Goal: Task Accomplishment & Management: Manage account settings

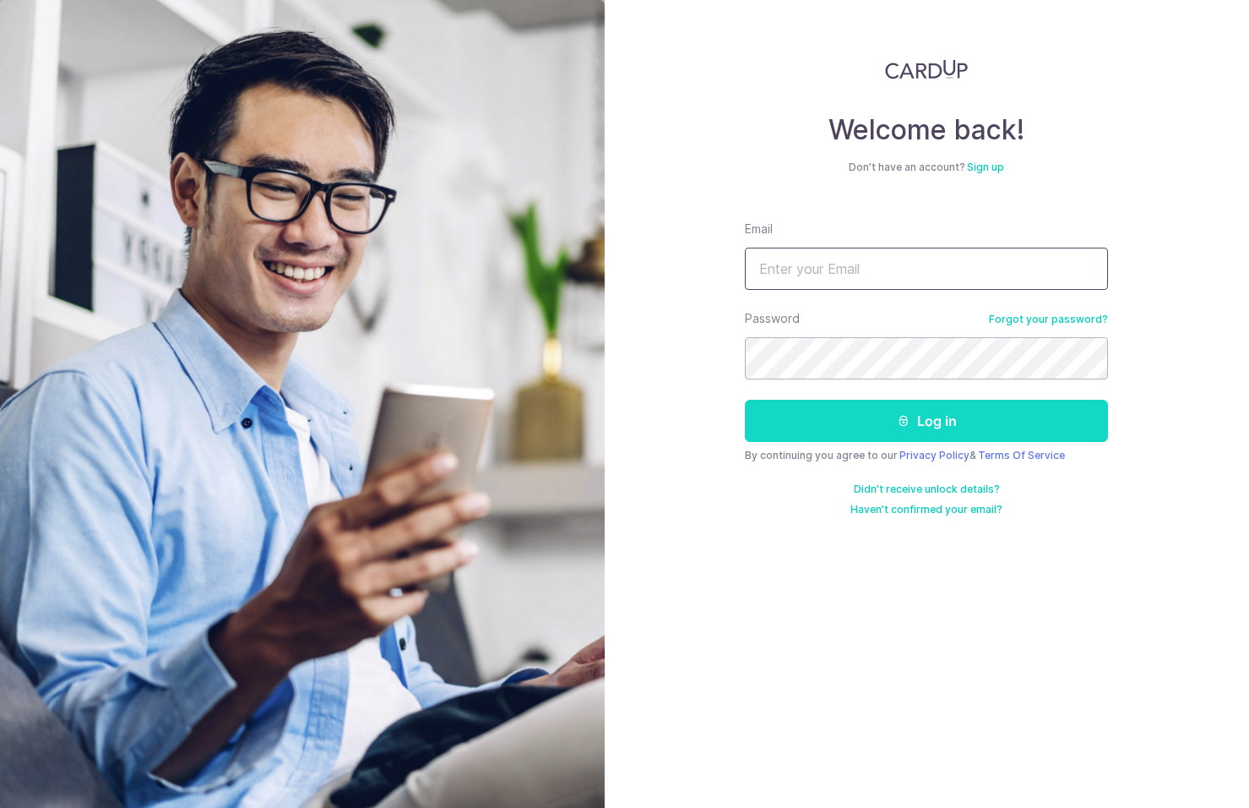
type input "[EMAIL_ADDRESS][DOMAIN_NAME]"
click at [918, 418] on button "Log in" at bounding box center [926, 421] width 363 height 42
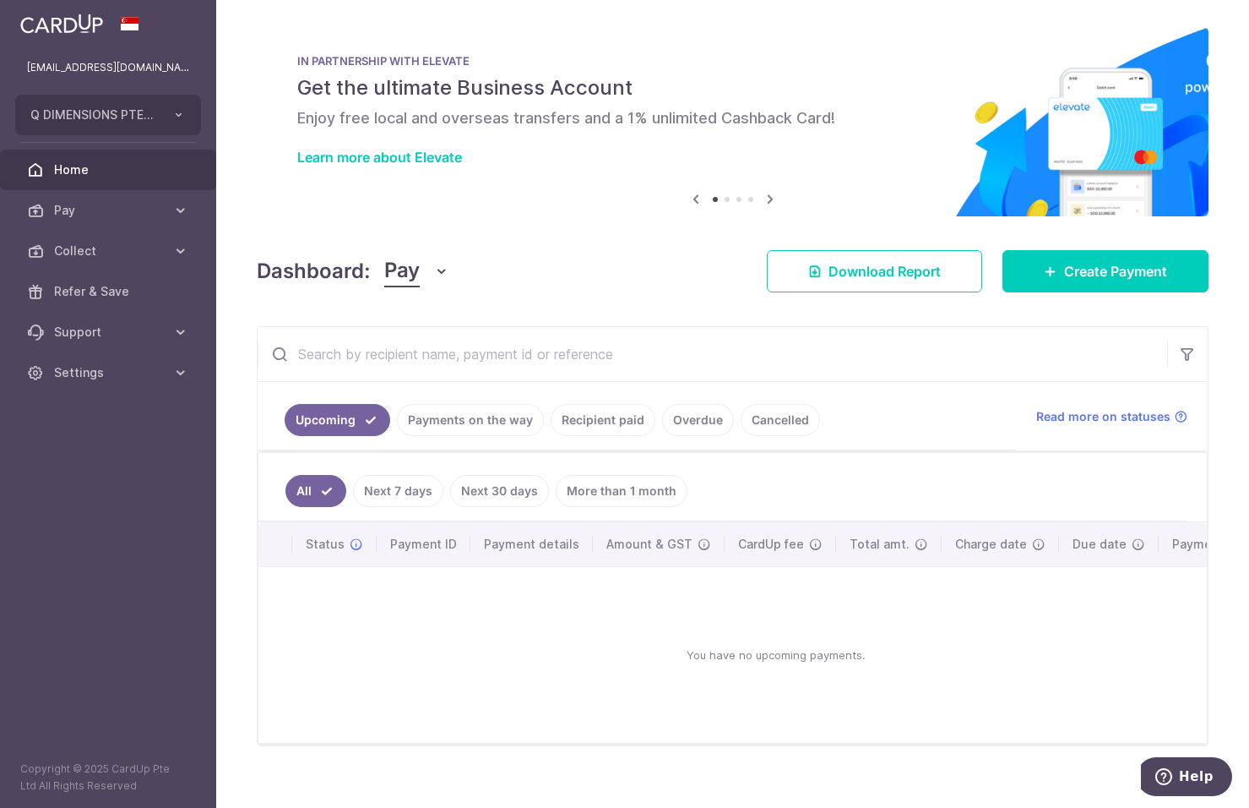
click at [427, 271] on button "Pay" at bounding box center [416, 271] width 65 height 32
click at [426, 357] on link "Collect" at bounding box center [473, 359] width 176 height 41
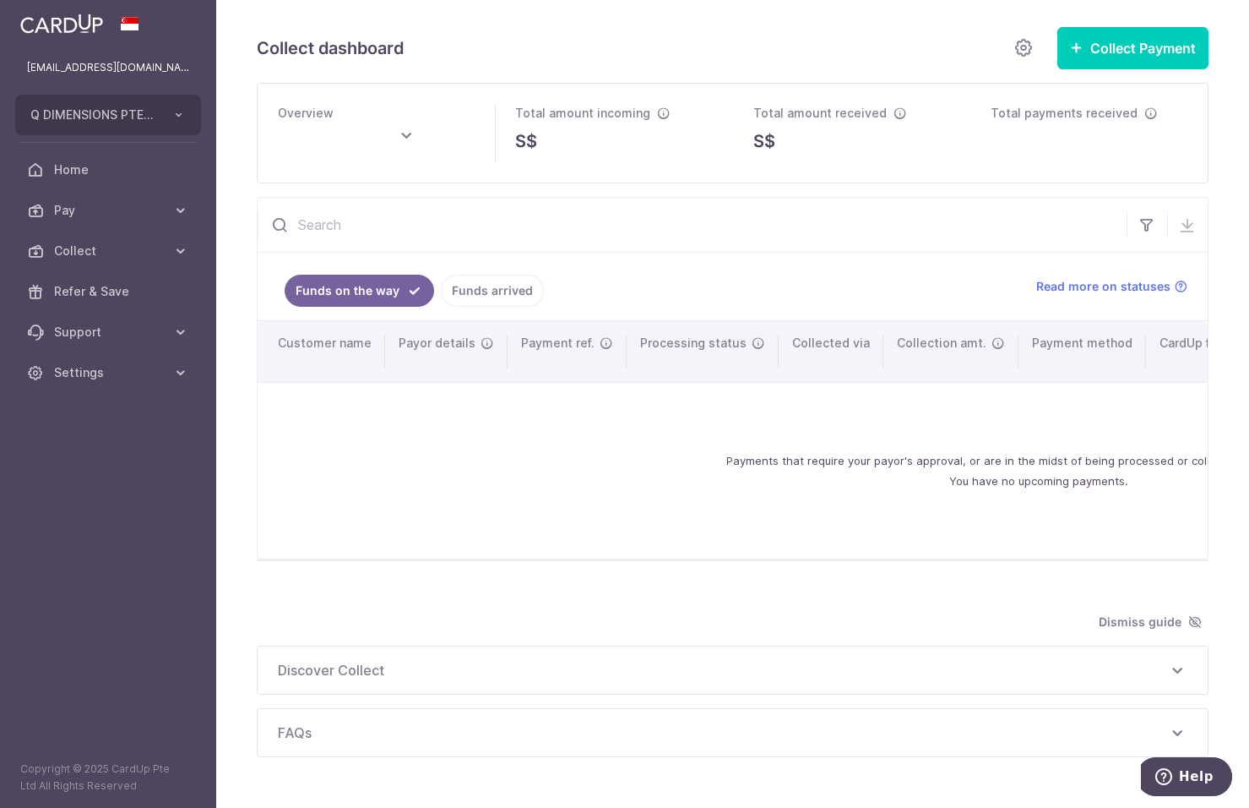
click at [479, 289] on link "Funds arrived" at bounding box center [492, 291] width 103 height 32
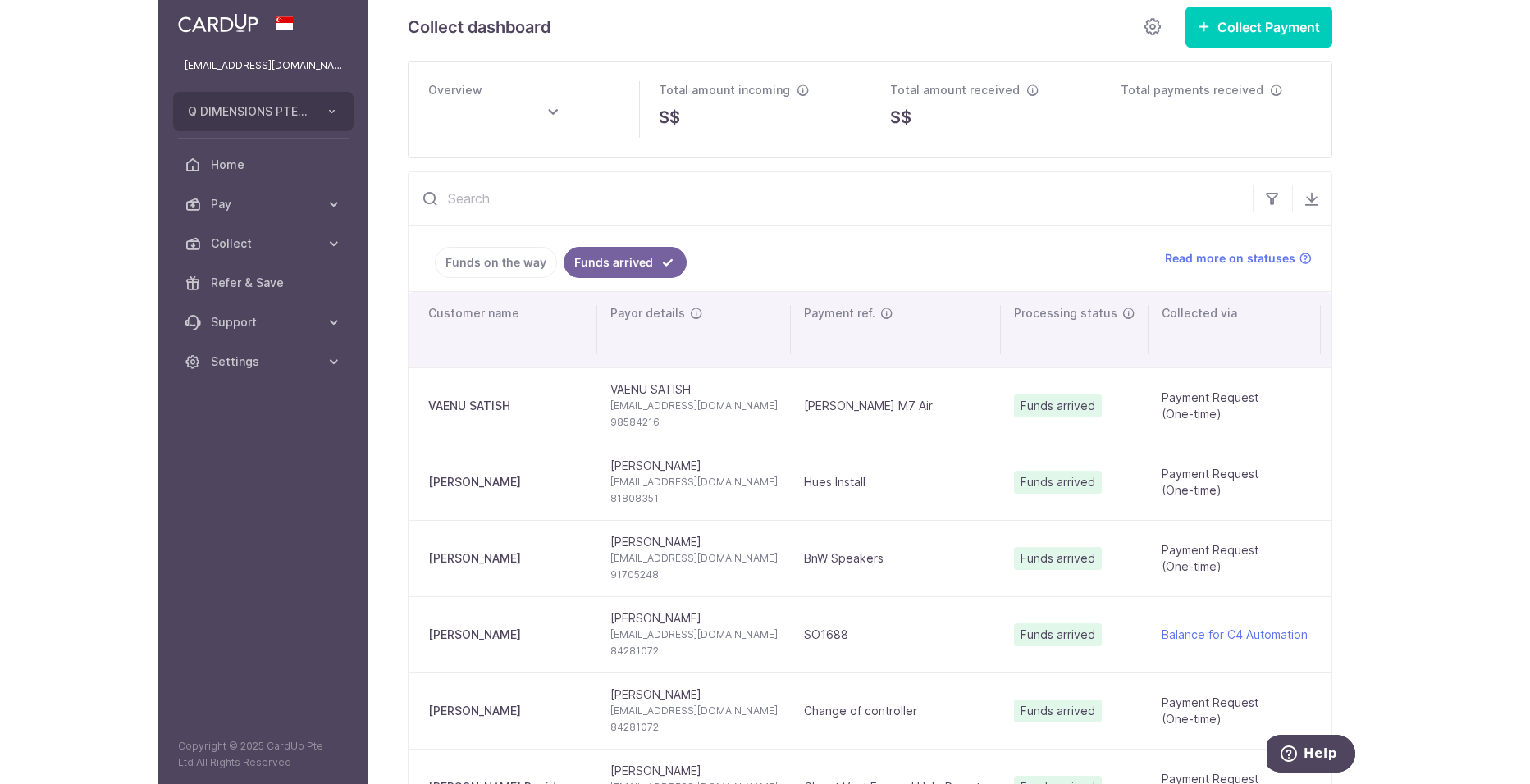
scroll to position [82, 0]
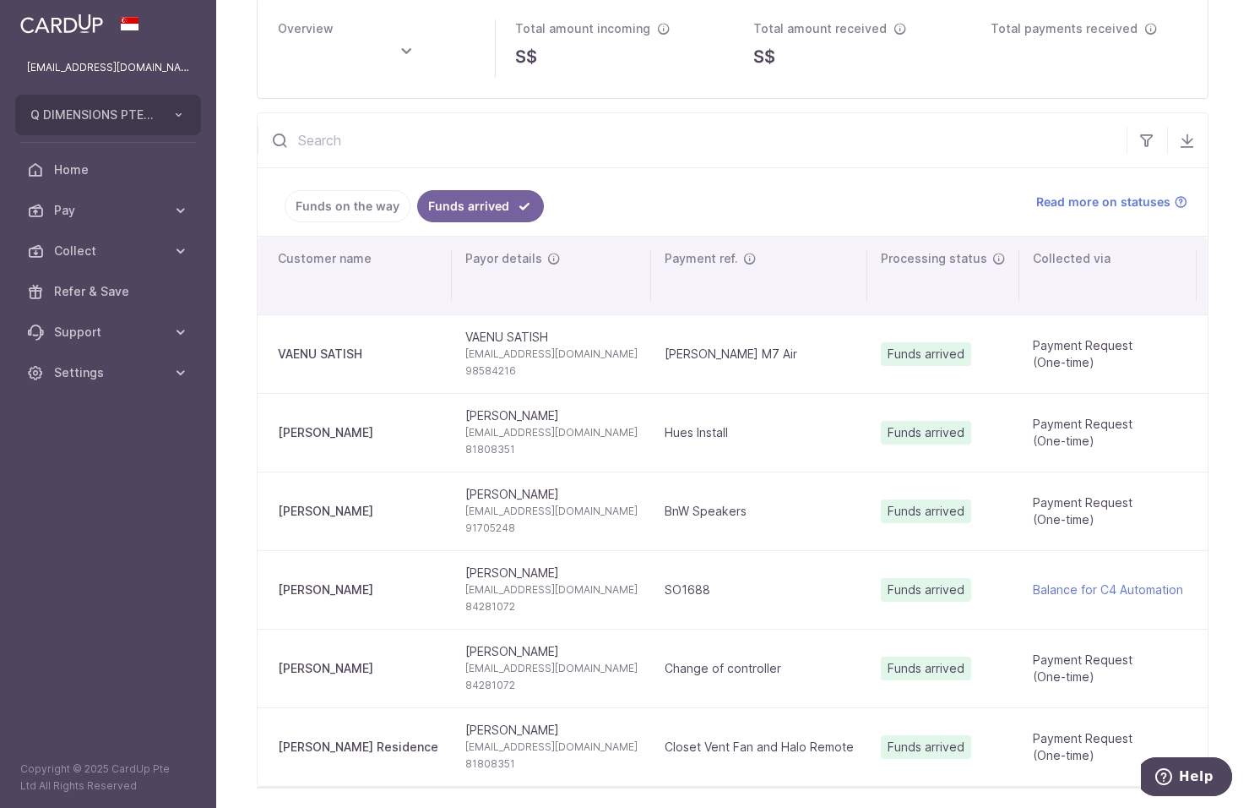
click at [908, 371] on td "Funds arrived" at bounding box center [944, 353] width 152 height 79
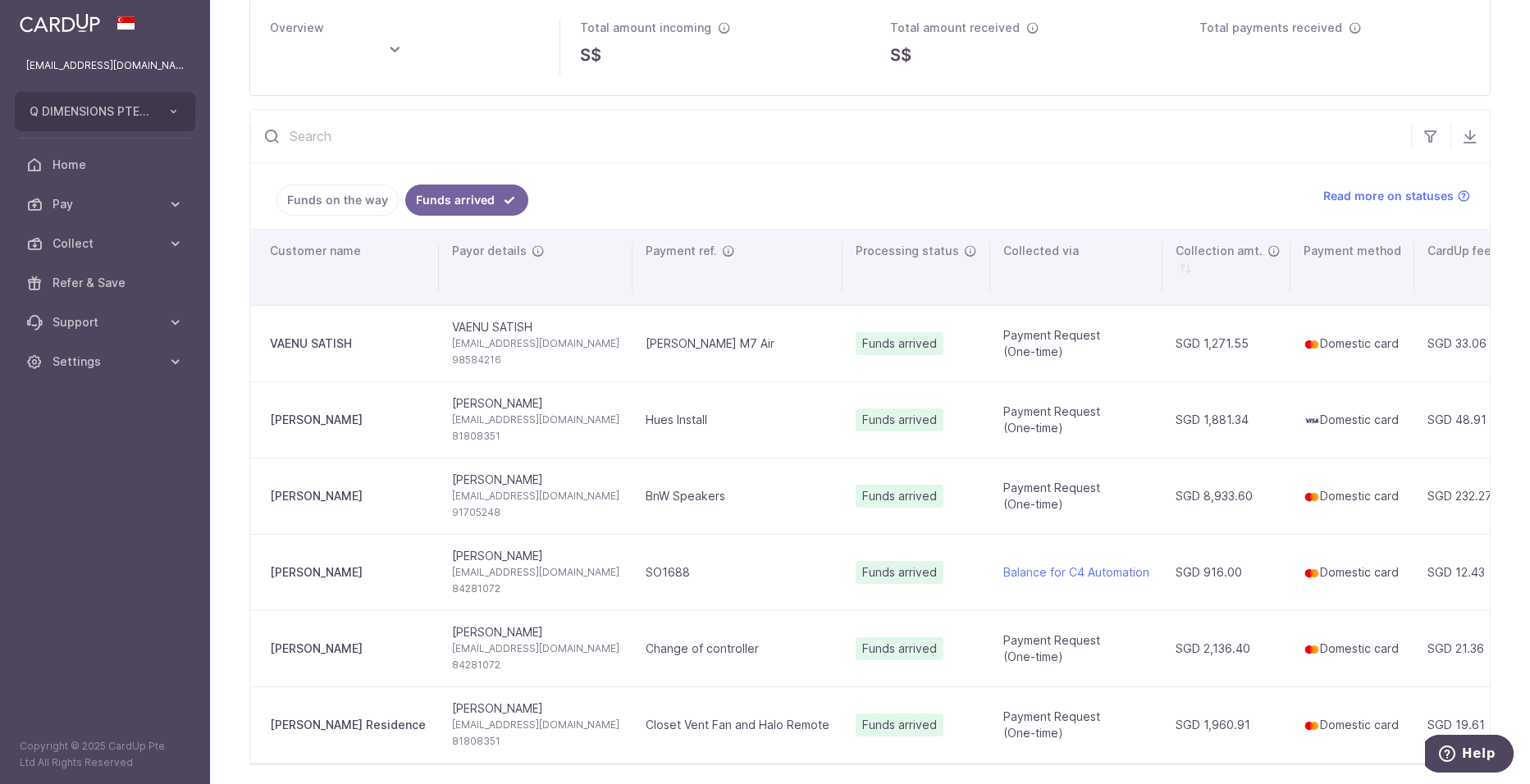
click at [324, 364] on td "VAENU SATISH" at bounding box center [345, 343] width 188 height 77
click at [419, 349] on td "VAENU SATISH" at bounding box center [345, 343] width 188 height 77
click at [451, 344] on span "[EMAIL_ADDRESS][DOMAIN_NAME]" at bounding box center [535, 343] width 167 height 16
click at [366, 355] on td "VAENU SATISH" at bounding box center [345, 343] width 188 height 77
type input "October 2025"
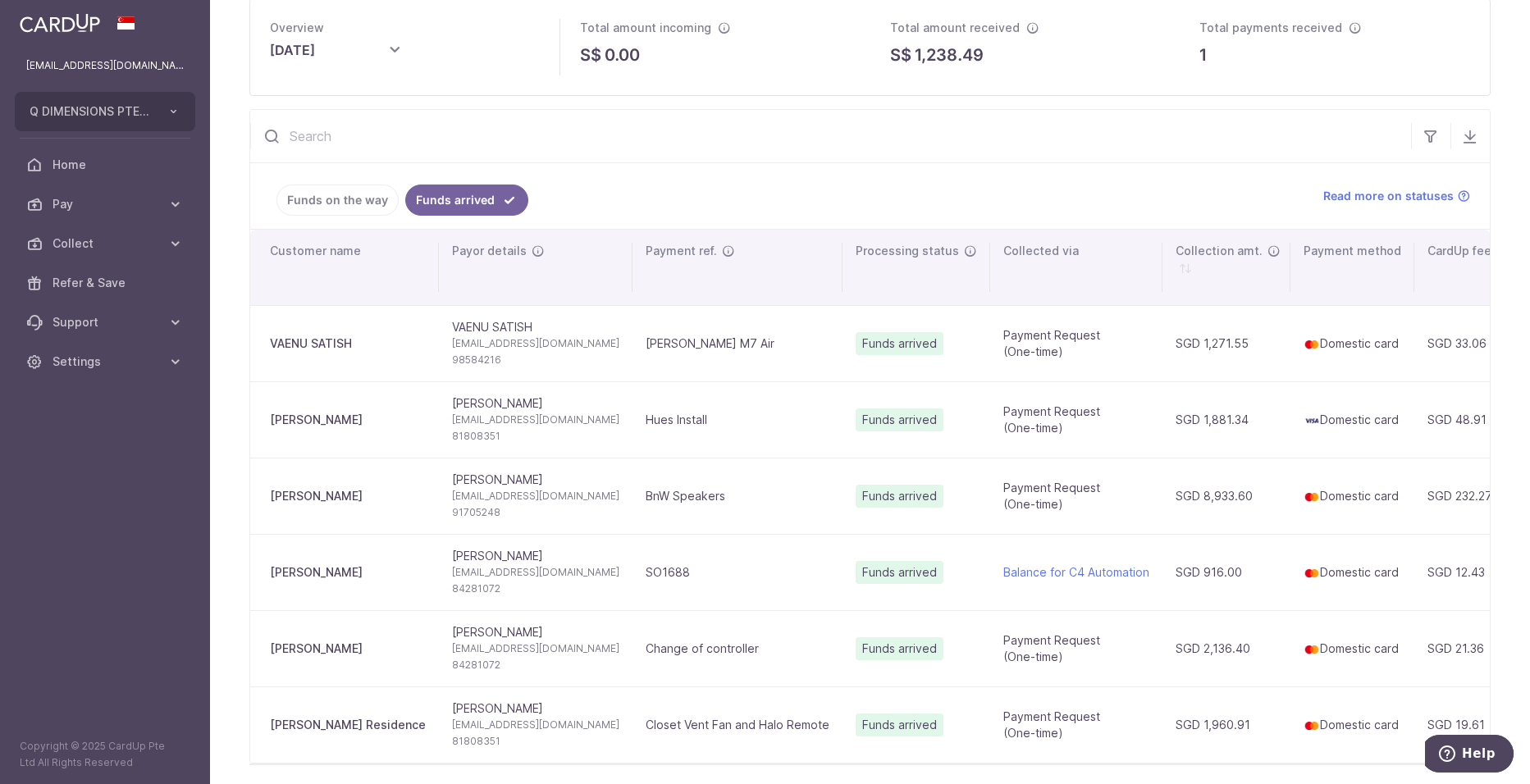
click at [351, 351] on div "VAENU SATISH" at bounding box center [348, 343] width 156 height 16
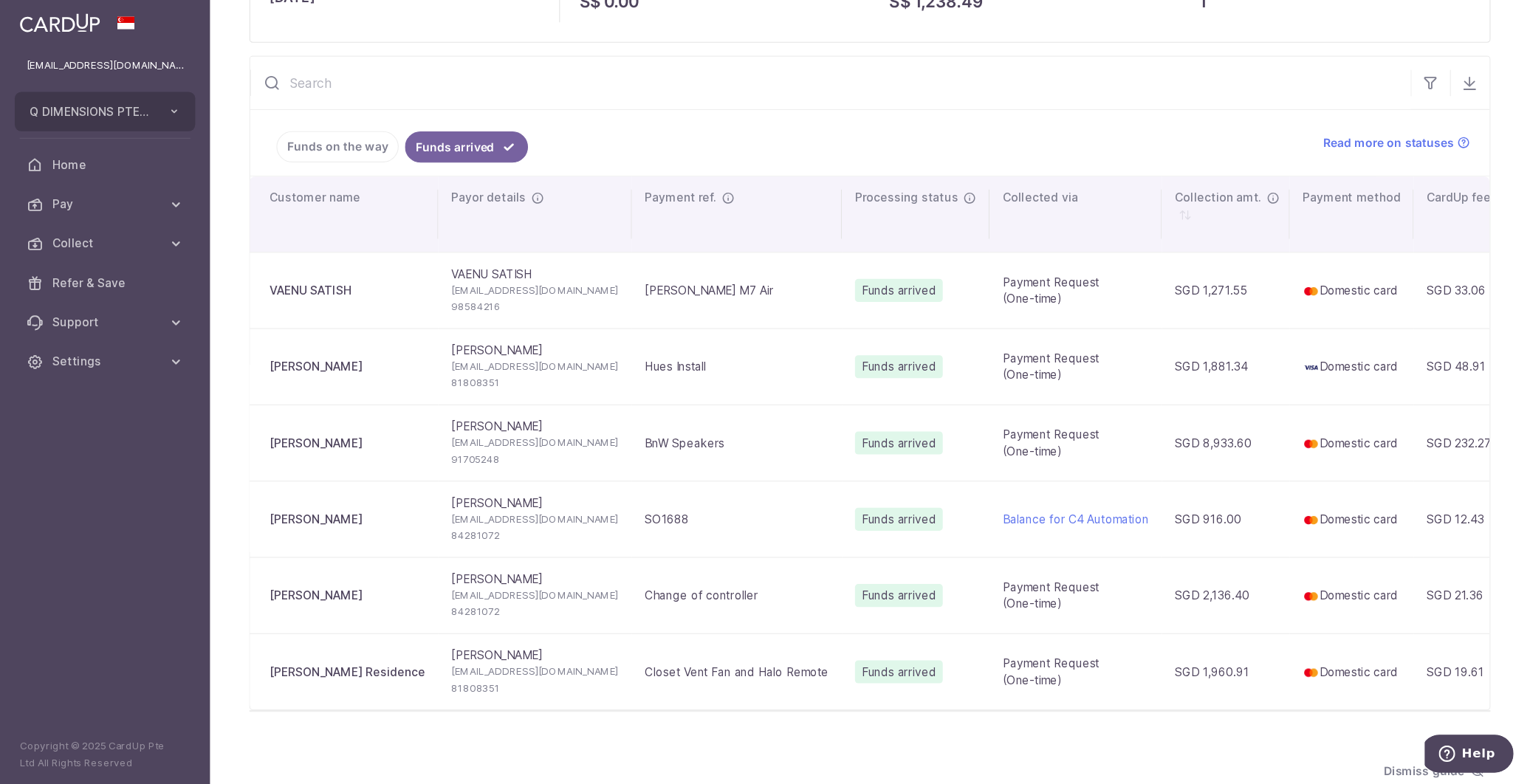
scroll to position [148, 0]
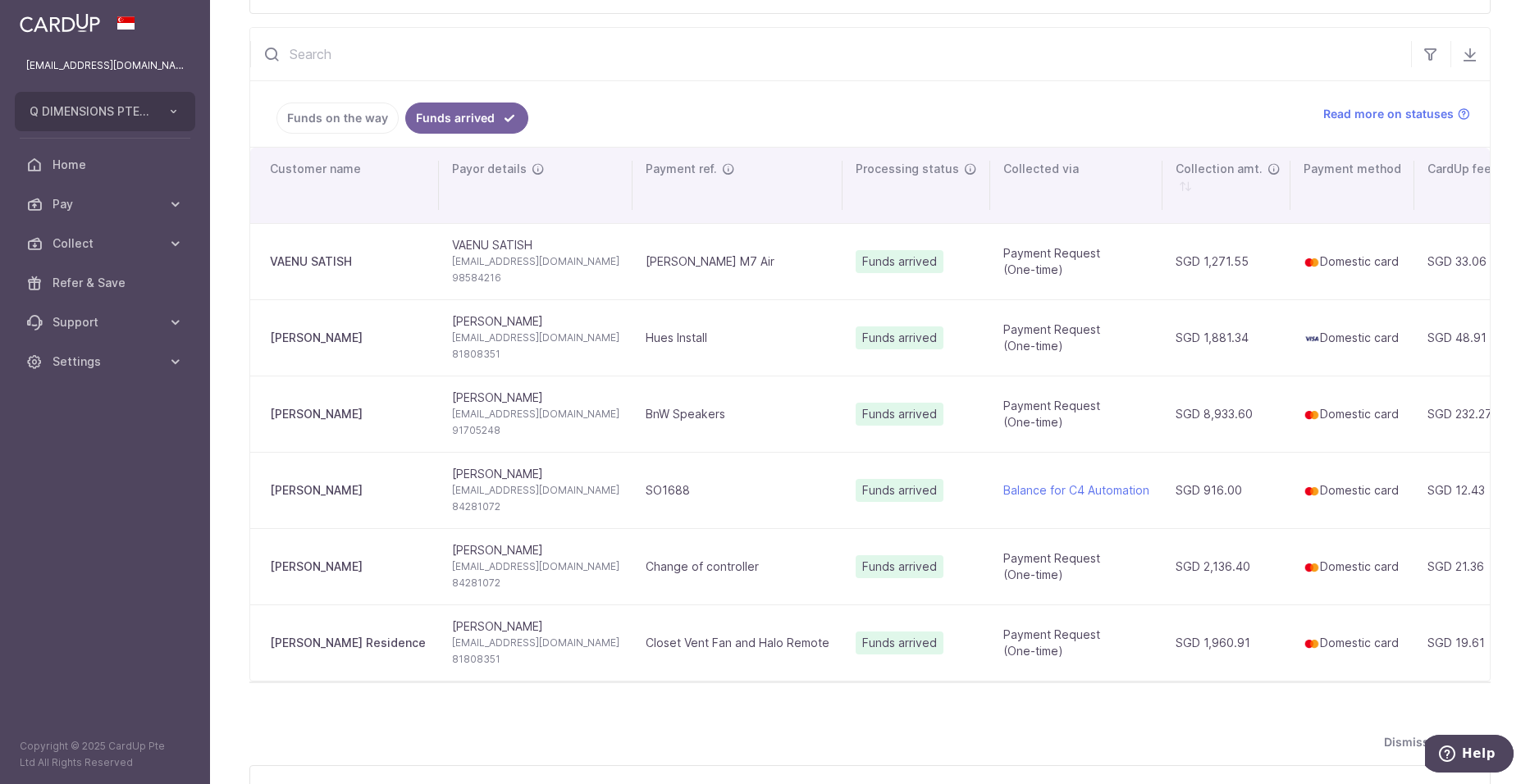
click at [632, 259] on td "[PERSON_NAME] M7 Air" at bounding box center [737, 261] width 210 height 77
click at [855, 264] on span "Funds arrived" at bounding box center [899, 262] width 87 height 23
click at [1017, 271] on td "Payment Request (One-time)" at bounding box center [1076, 261] width 172 height 77
click at [1213, 267] on td "SGD 1,271.55" at bounding box center [1226, 261] width 128 height 77
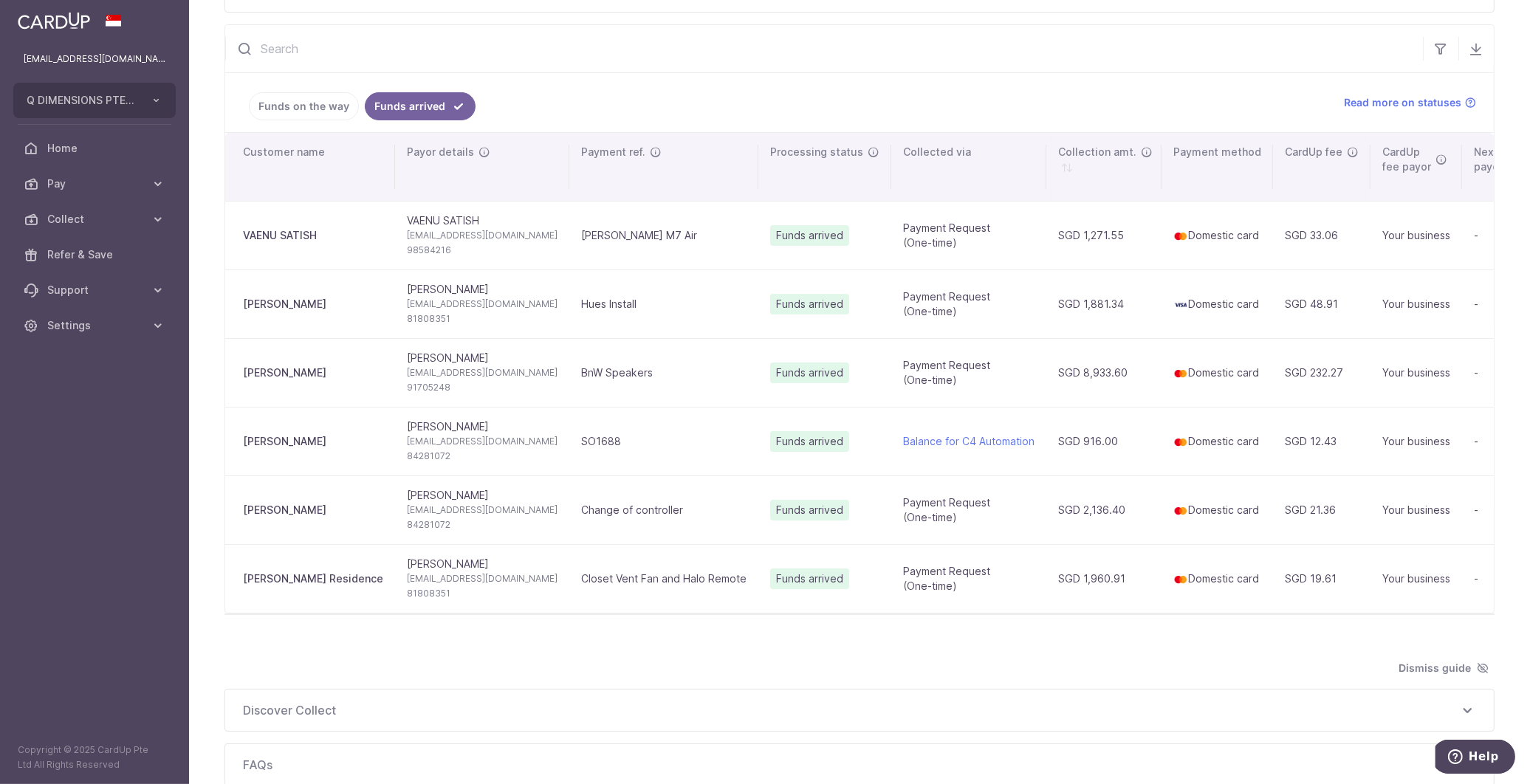
scroll to position [65, 0]
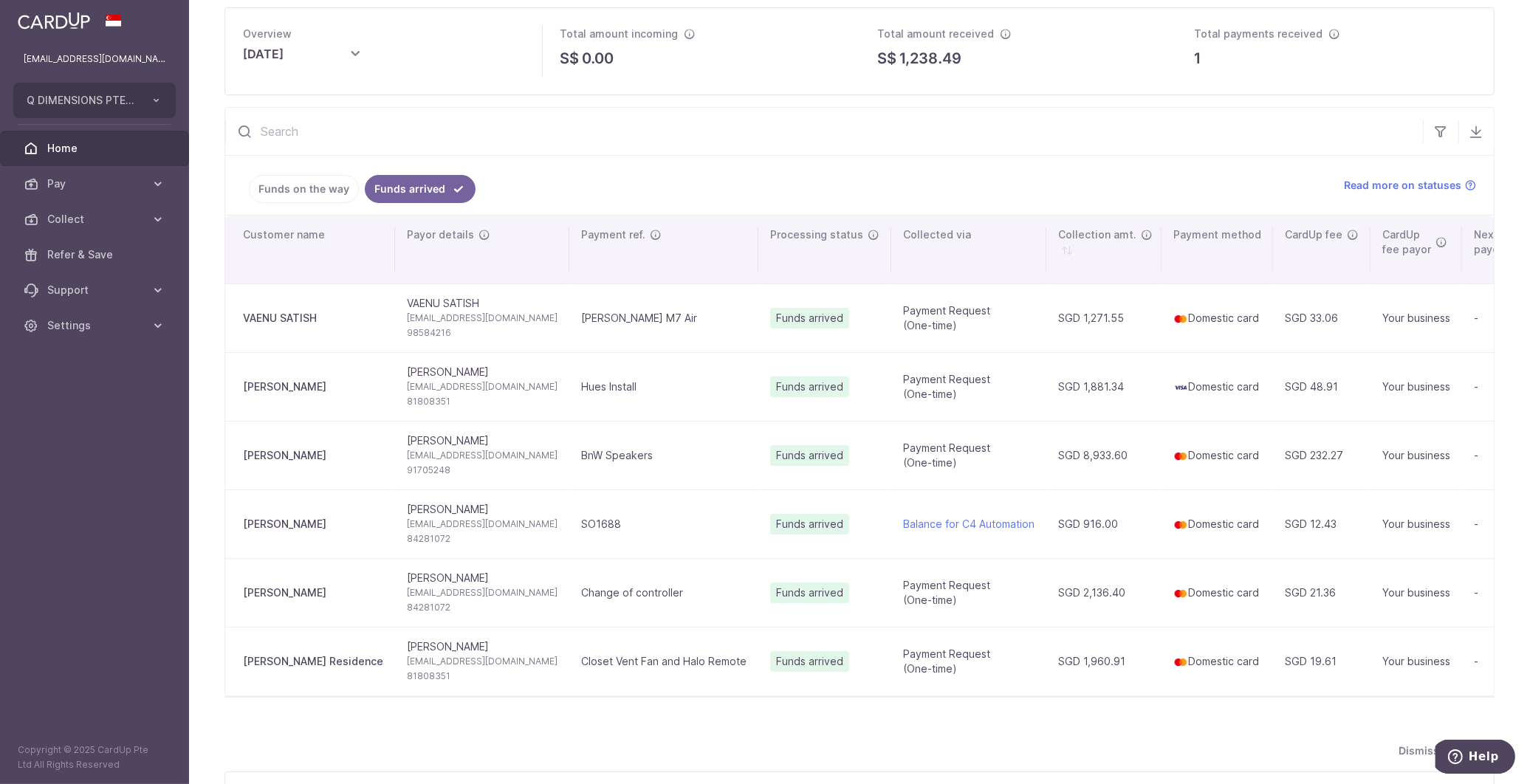
click at [100, 149] on span "Home" at bounding box center [96, 148] width 98 height 15
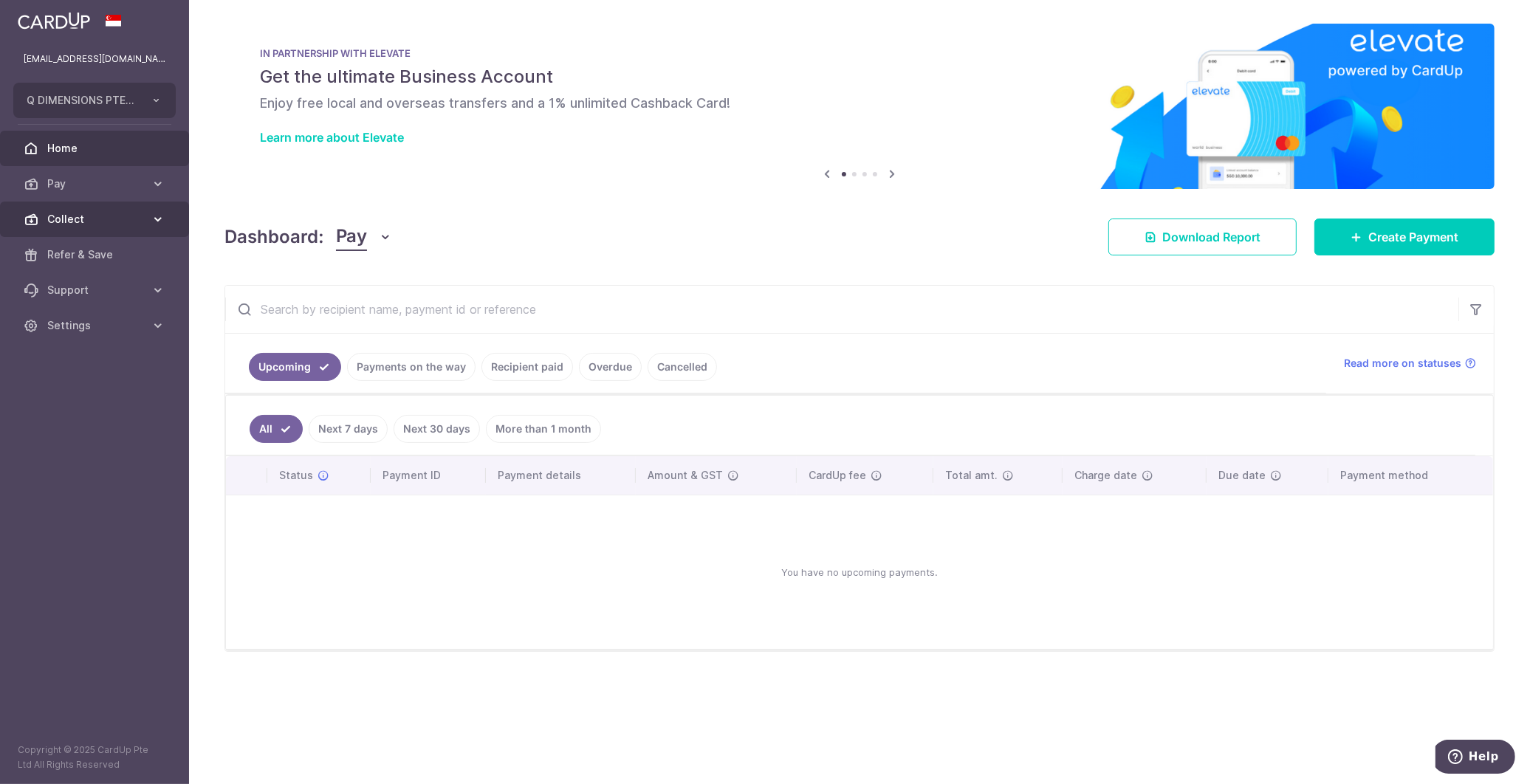
click at [129, 222] on span "Collect" at bounding box center [96, 219] width 98 height 15
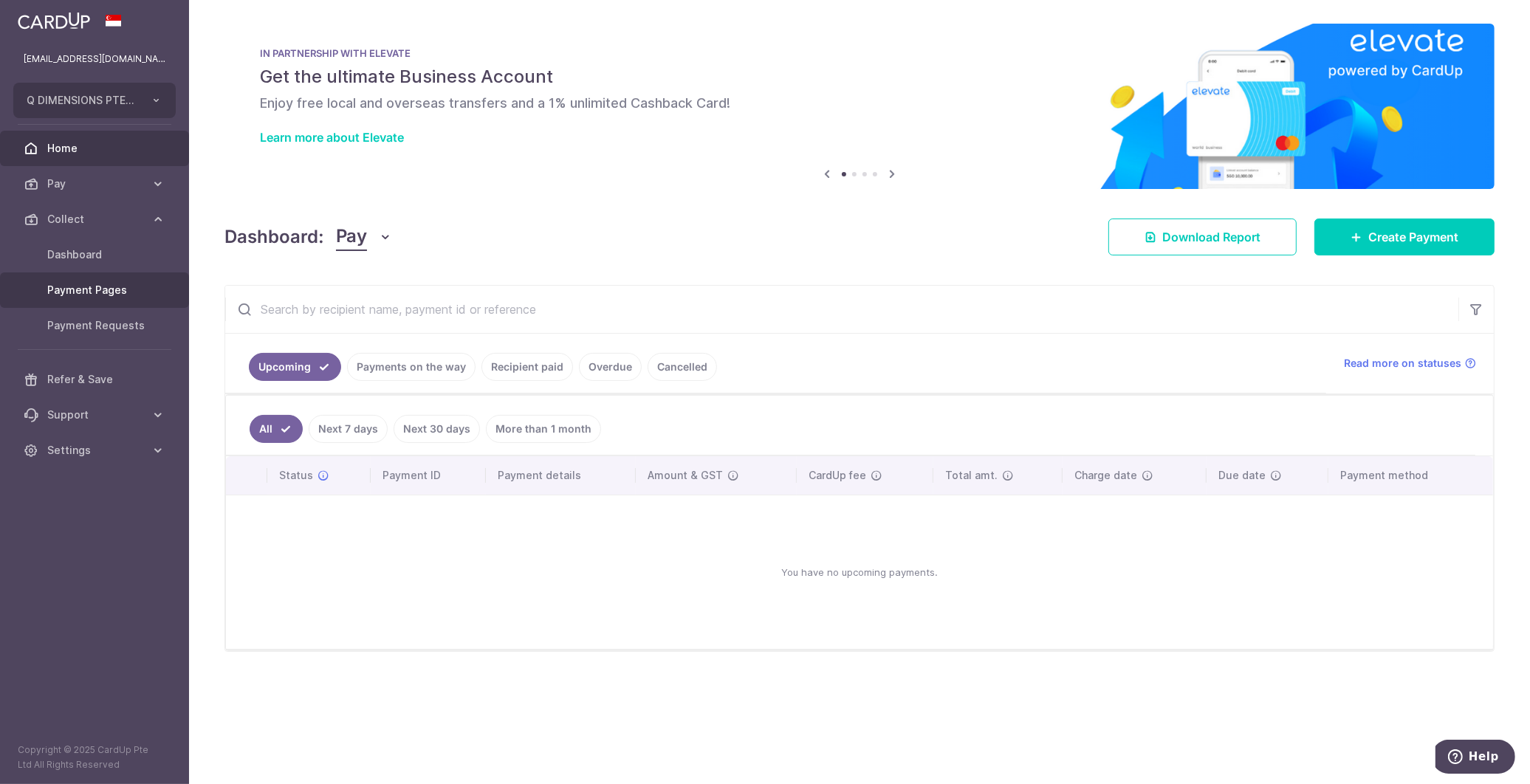
click at [119, 291] on span "Payment Pages" at bounding box center [96, 290] width 98 height 15
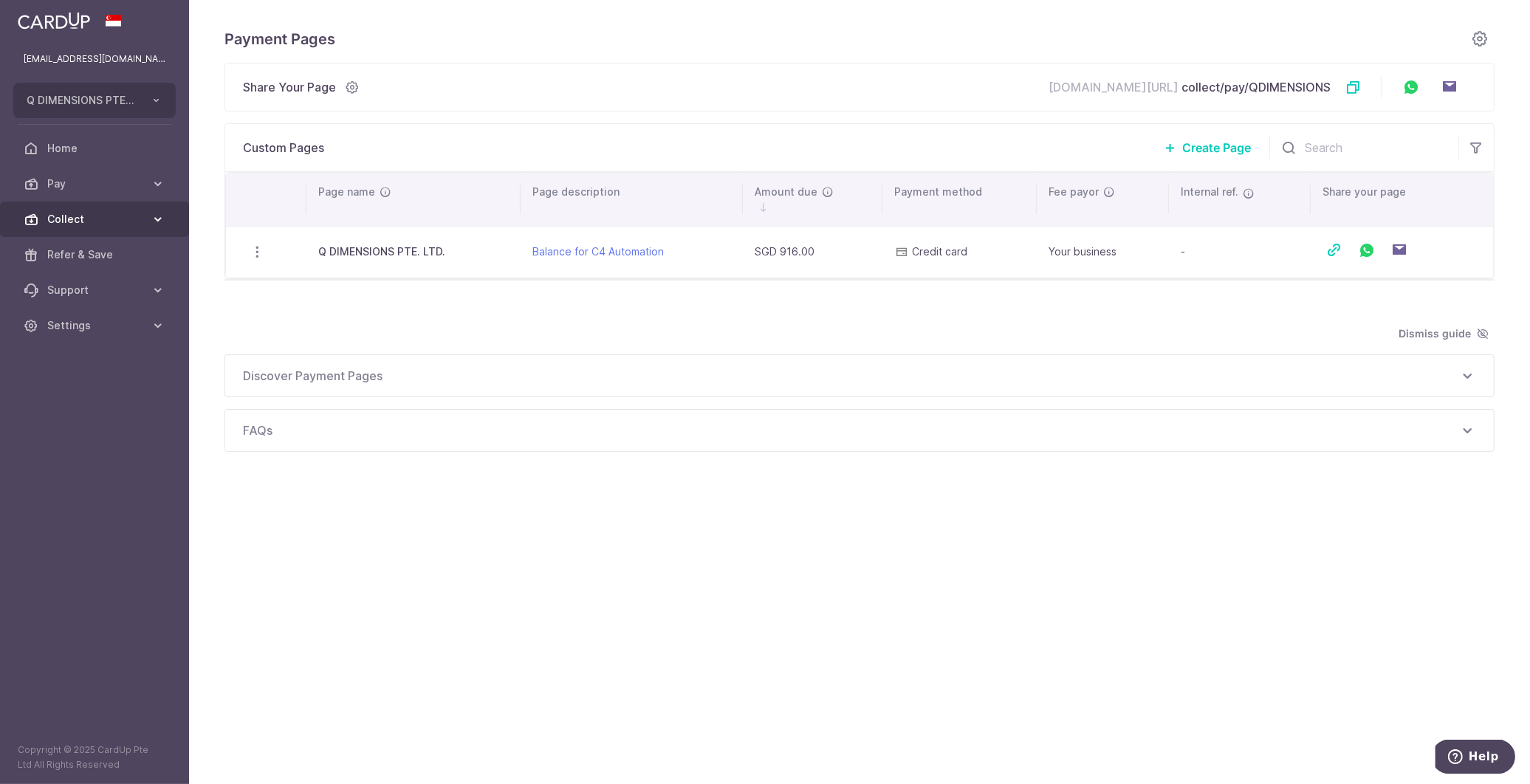
click at [150, 212] on icon at bounding box center [157, 219] width 15 height 15
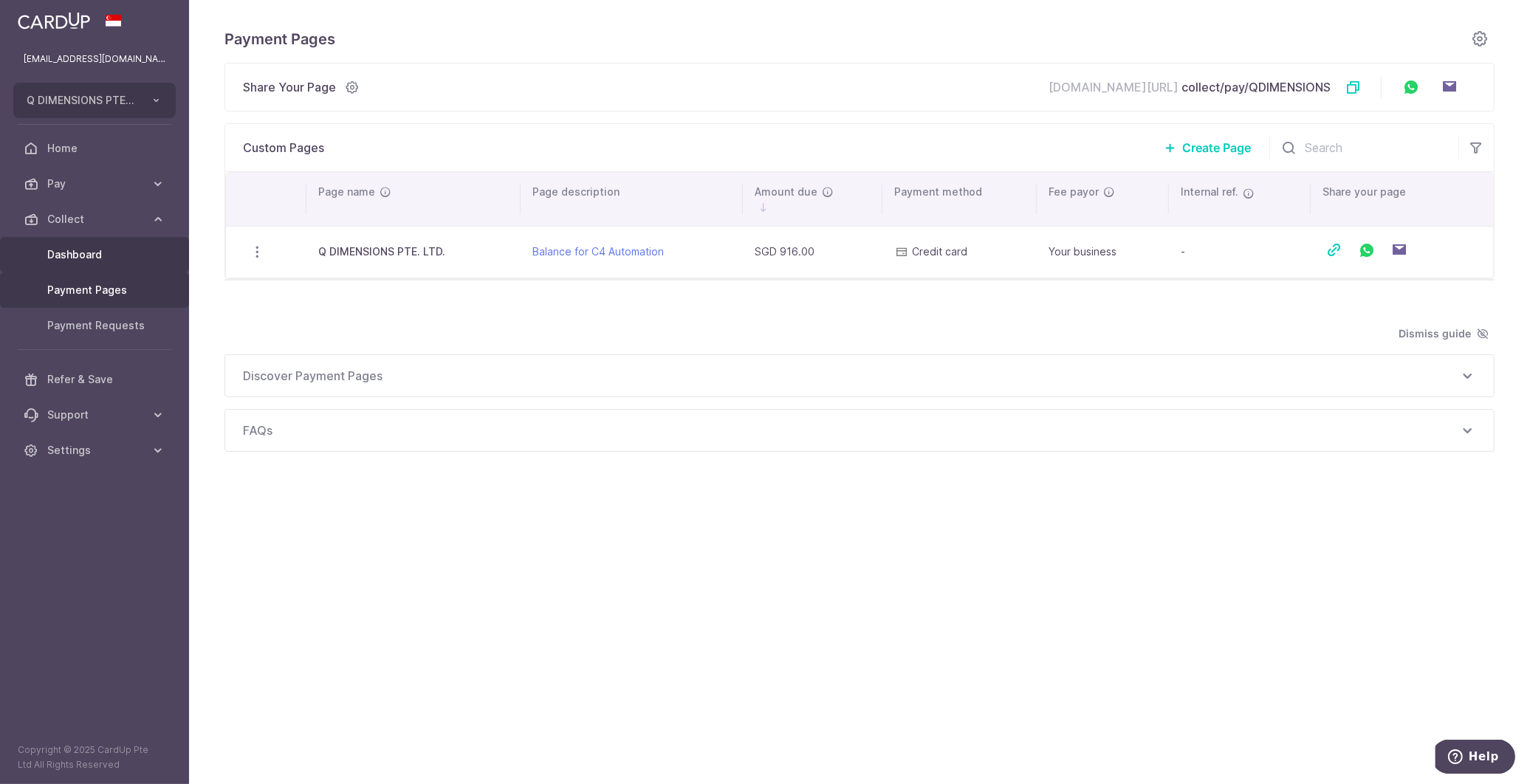
click at [107, 245] on link "Dashboard" at bounding box center [94, 254] width 189 height 36
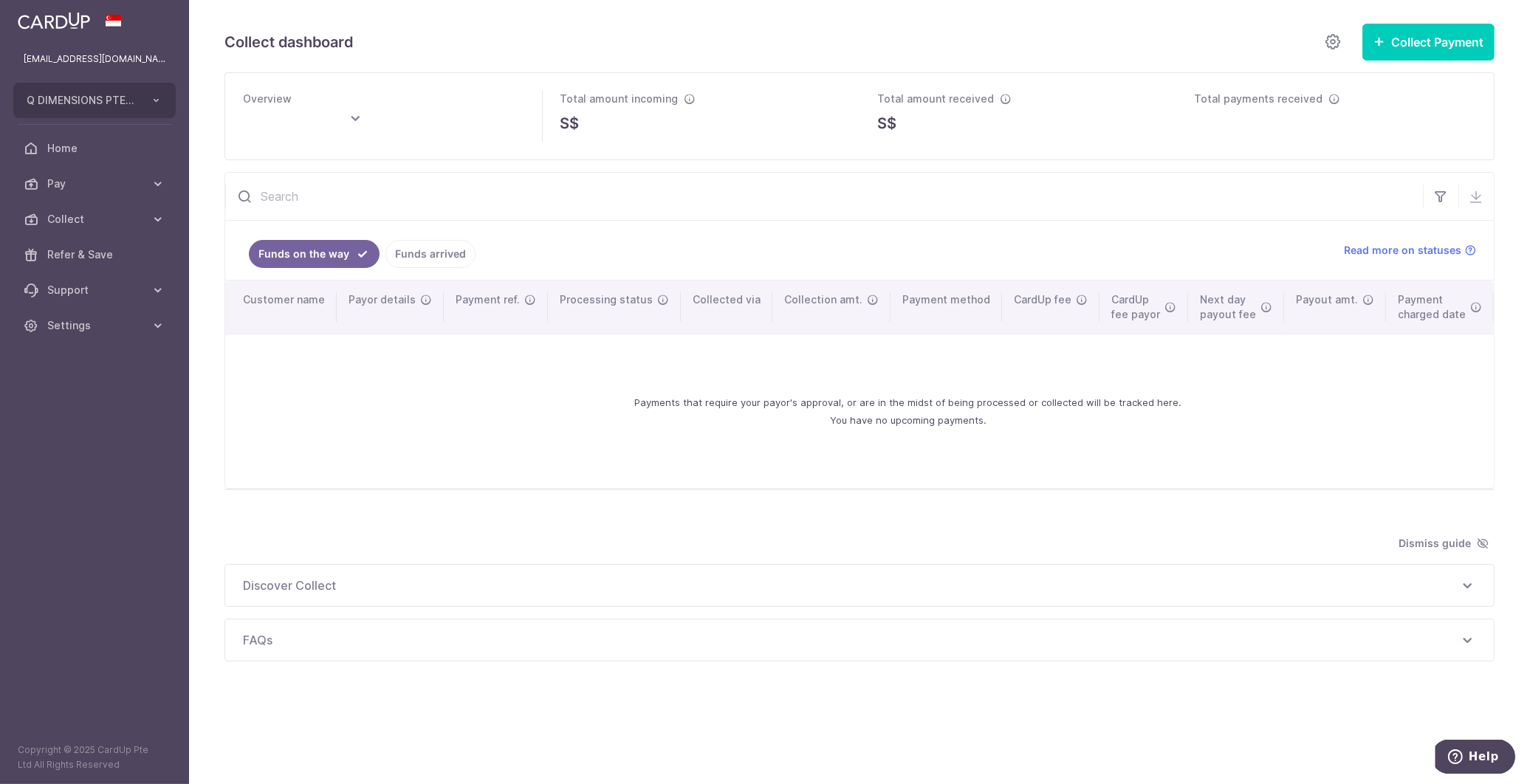
click at [443, 255] on link "Funds arrived" at bounding box center [430, 254] width 90 height 28
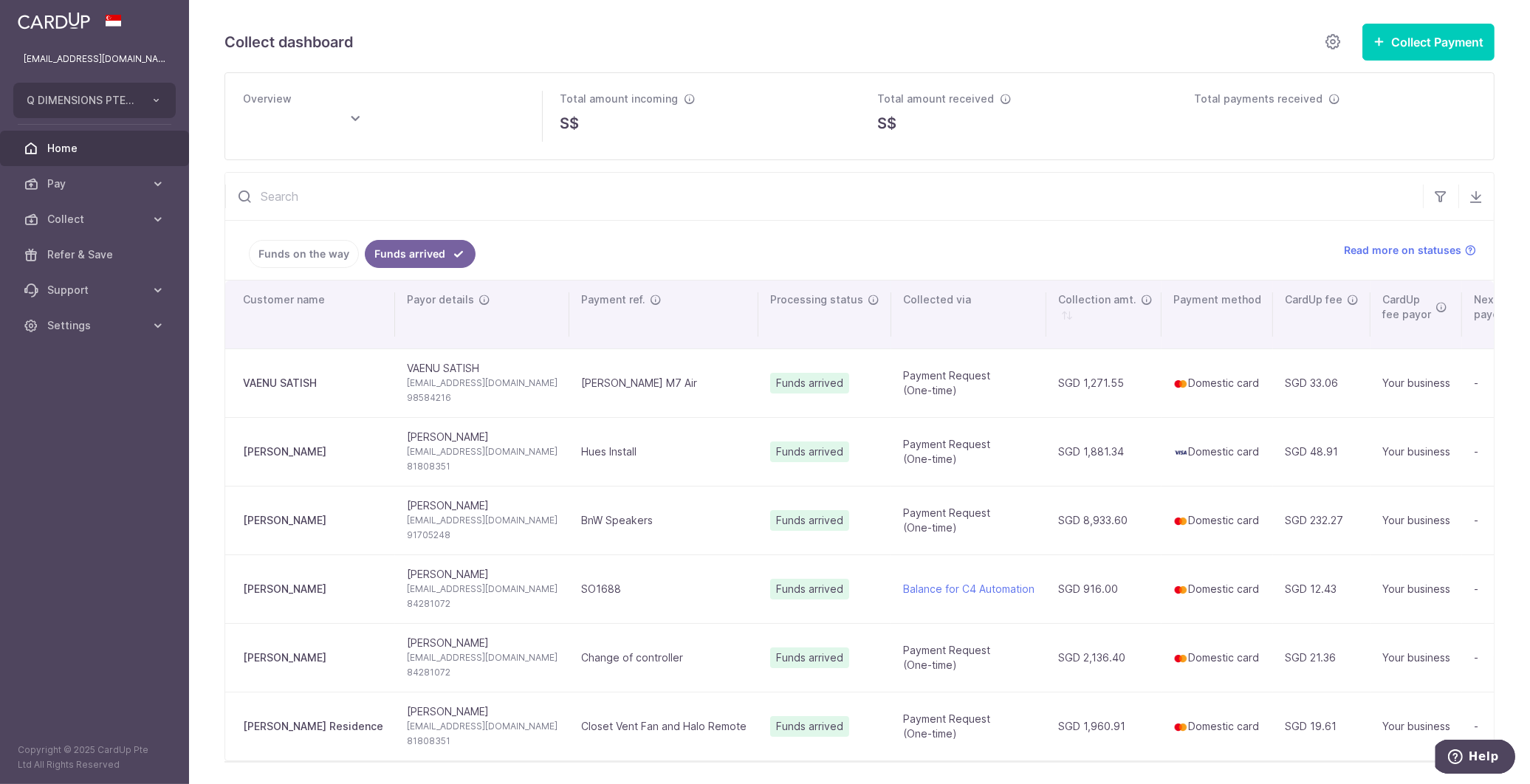
click at [120, 155] on span "Home" at bounding box center [96, 148] width 98 height 15
type input "[DATE]"
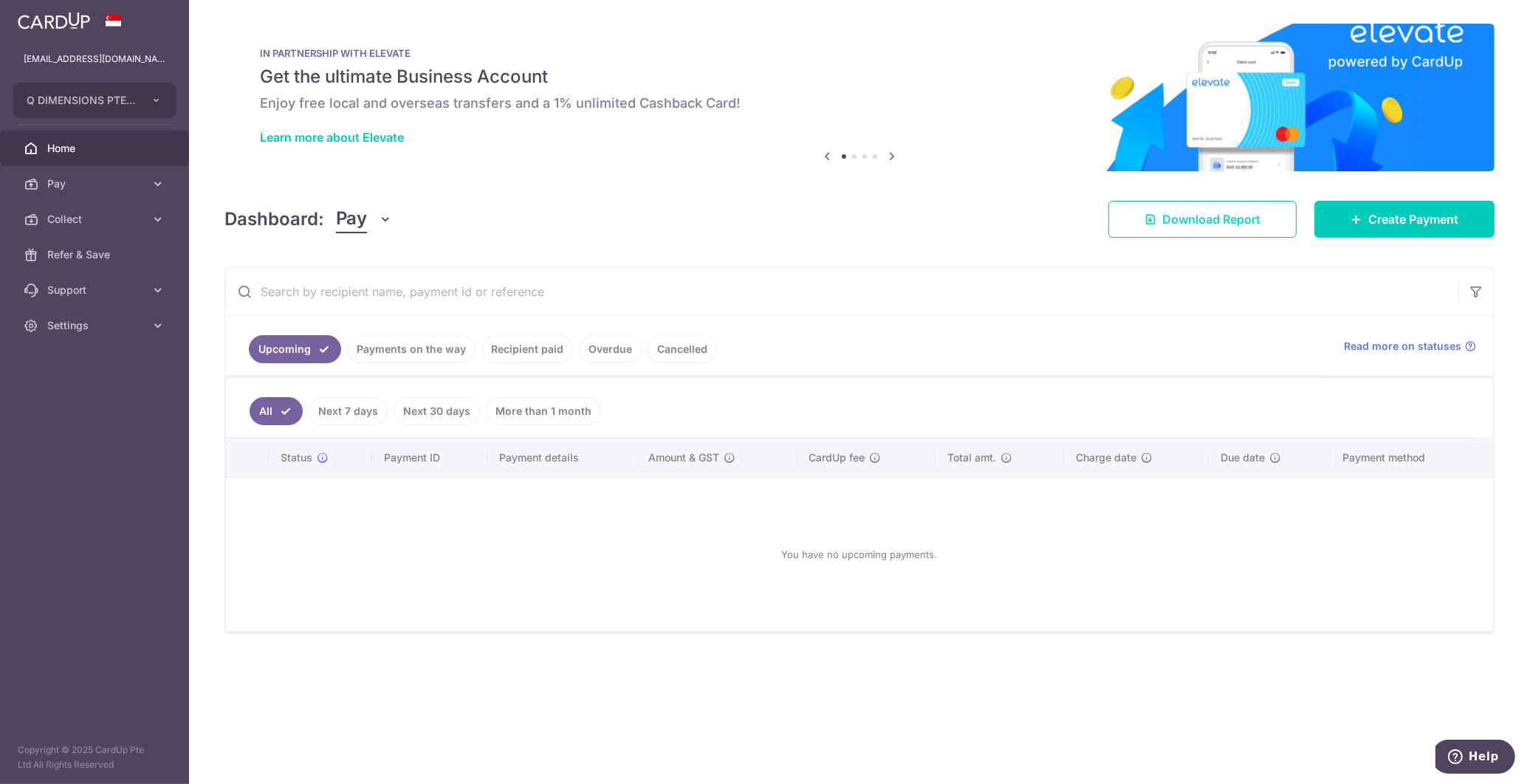
click at [1152, 222] on icon at bounding box center [1151, 219] width 12 height 12
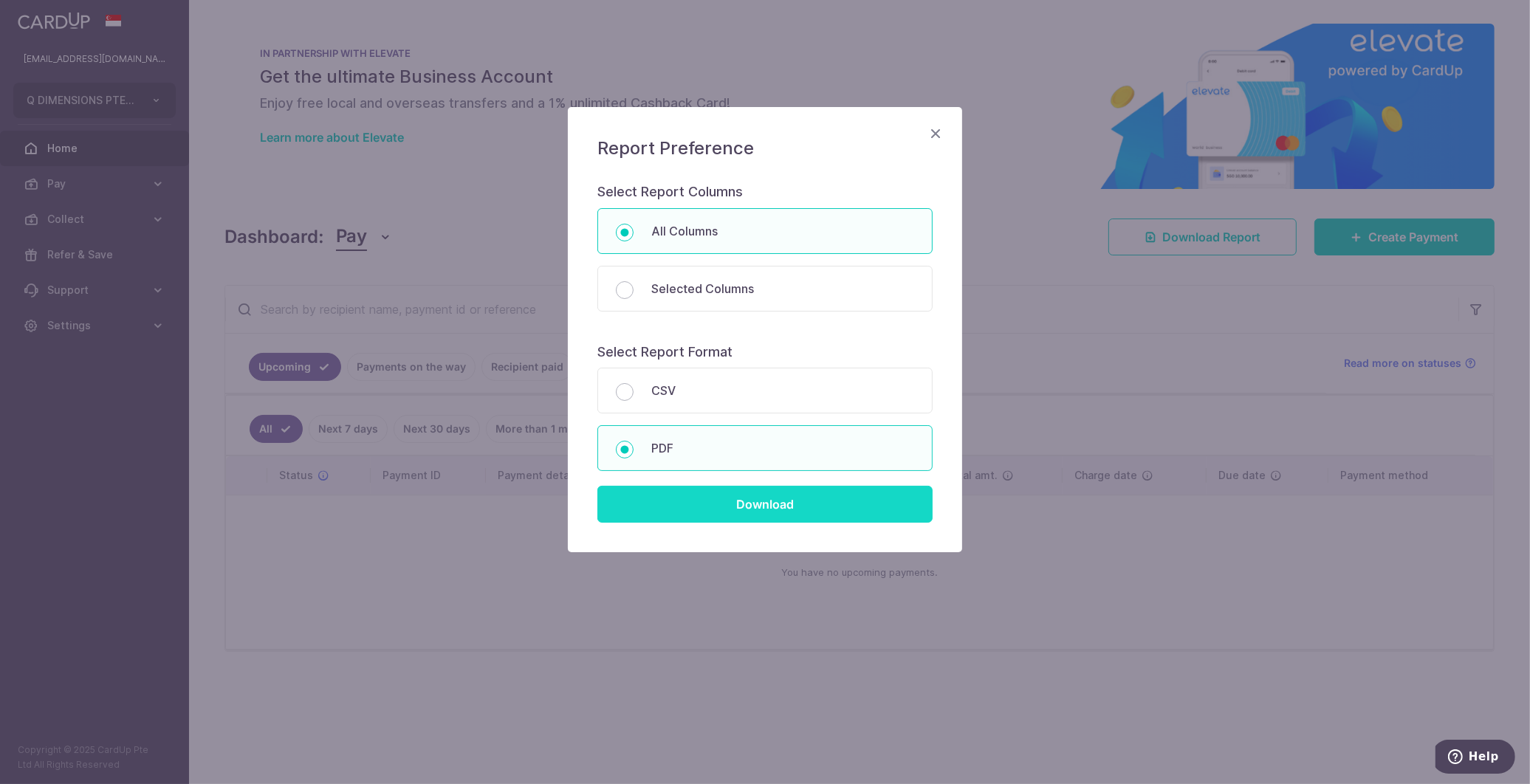
click at [772, 511] on input "Download" at bounding box center [765, 504] width 336 height 37
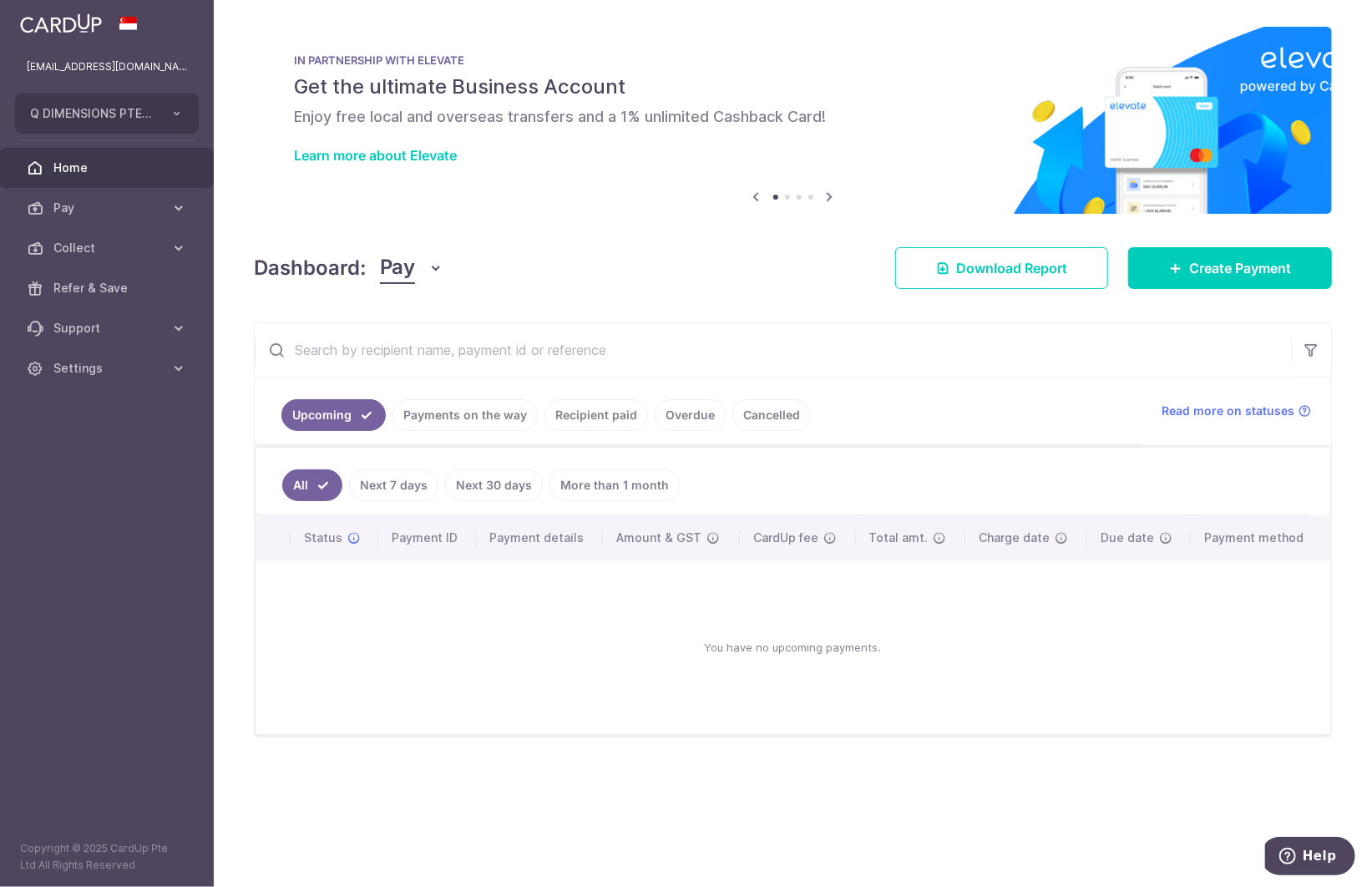
click at [431, 277] on button "Pay" at bounding box center [411, 268] width 64 height 32
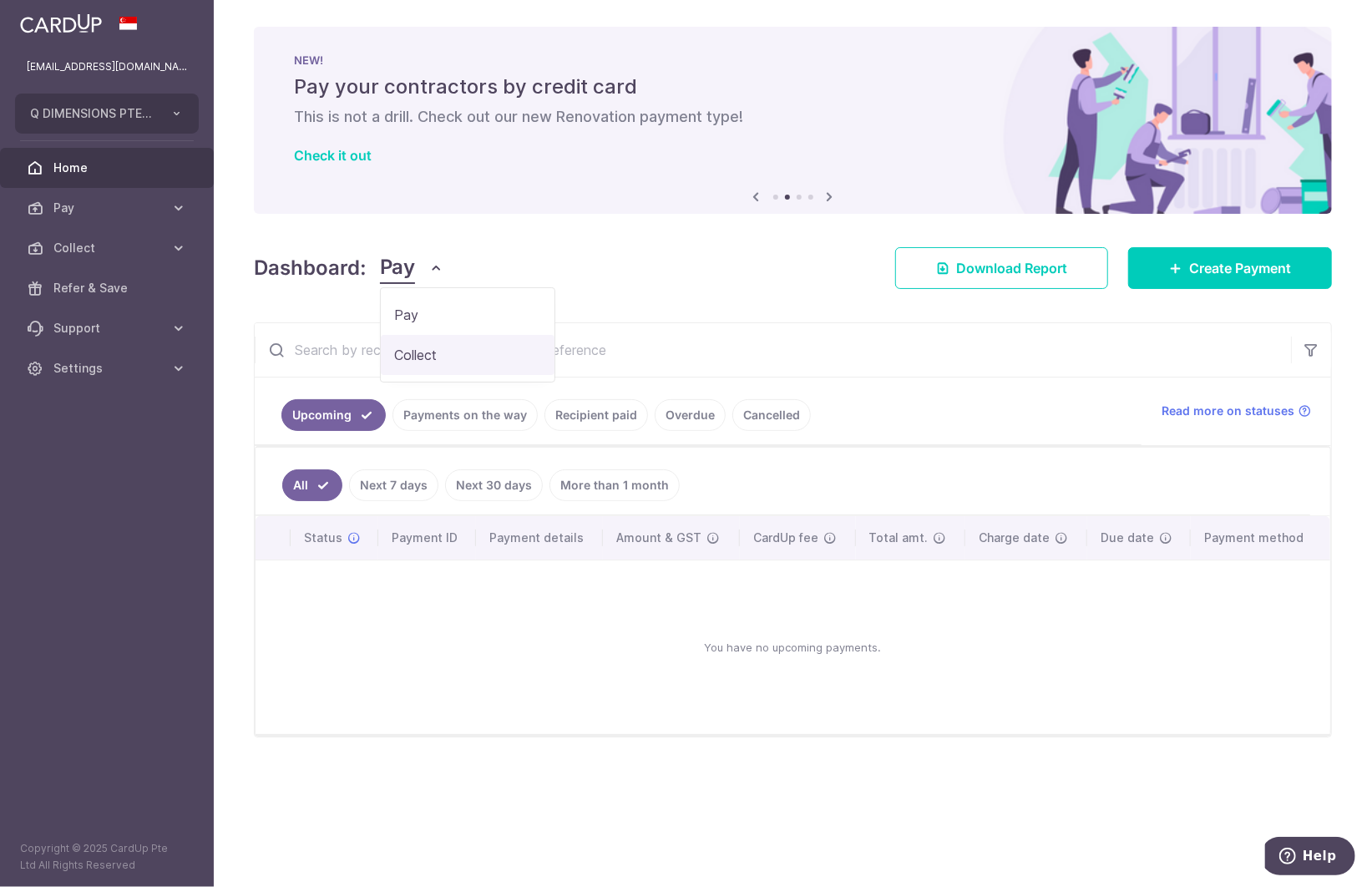
click at [424, 355] on link "Collect" at bounding box center [468, 355] width 174 height 41
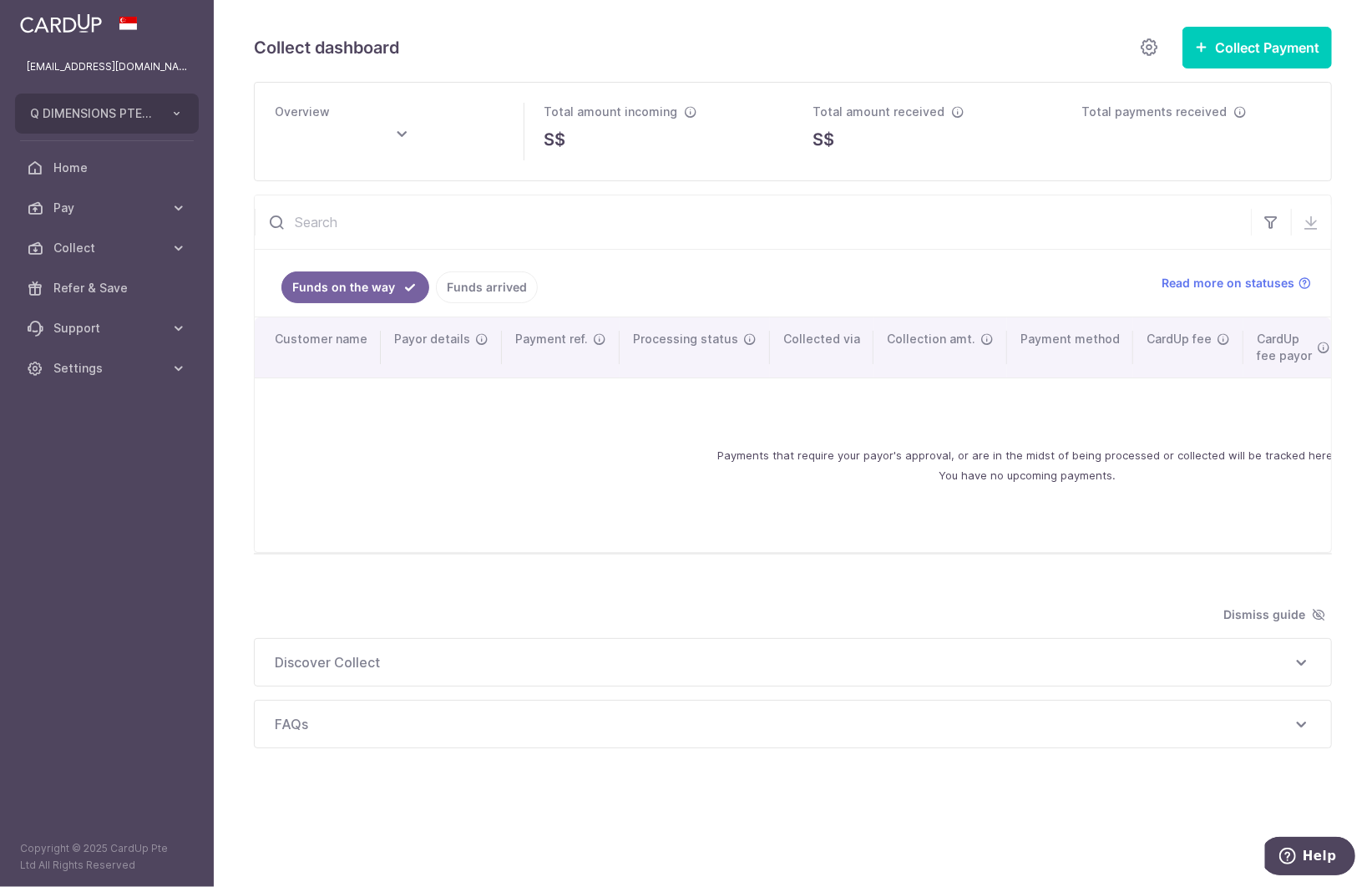
click at [487, 296] on link "Funds arrived" at bounding box center [486, 288] width 102 height 32
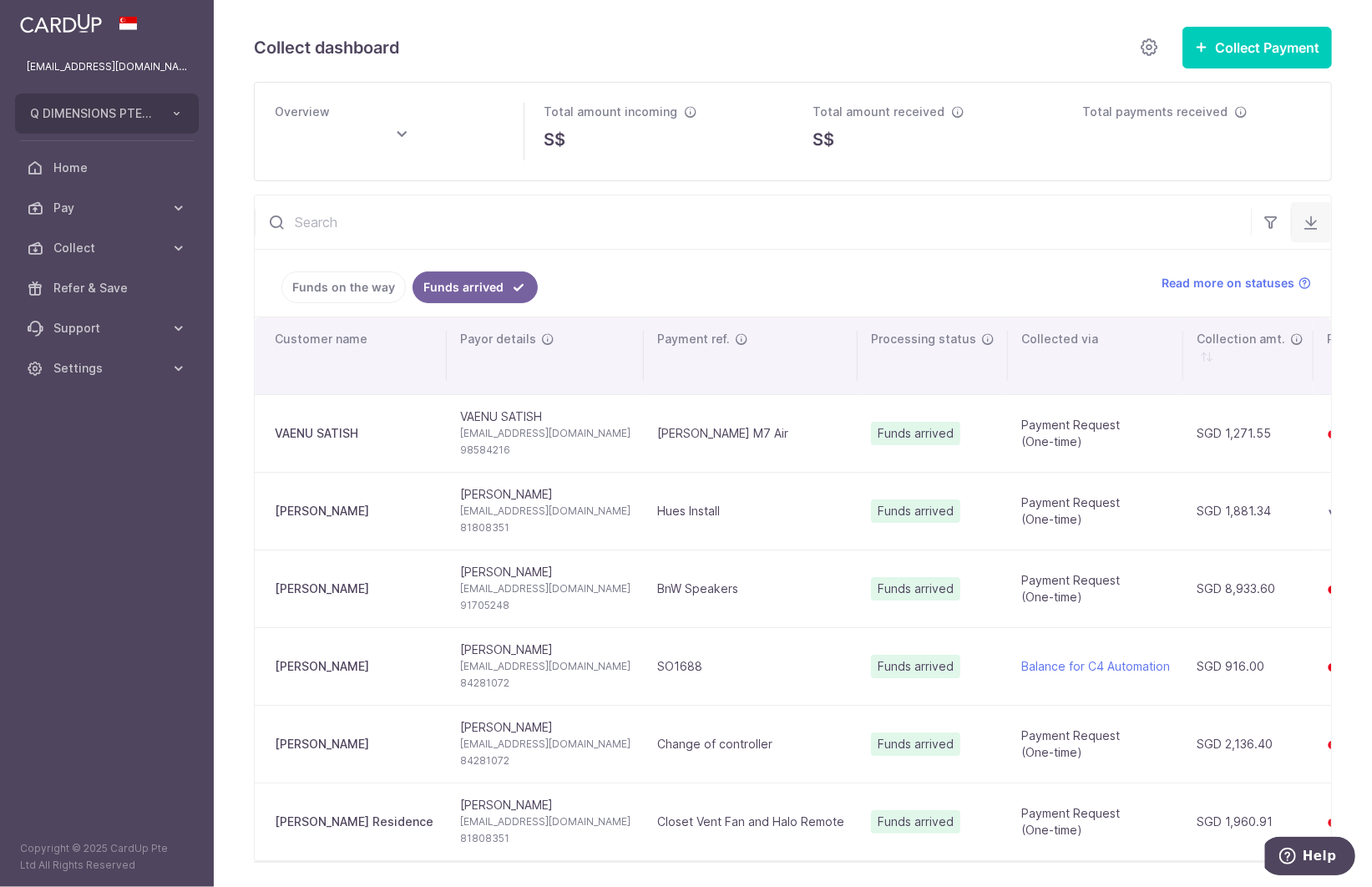
click at [1310, 218] on icon "button" at bounding box center [1311, 222] width 17 height 17
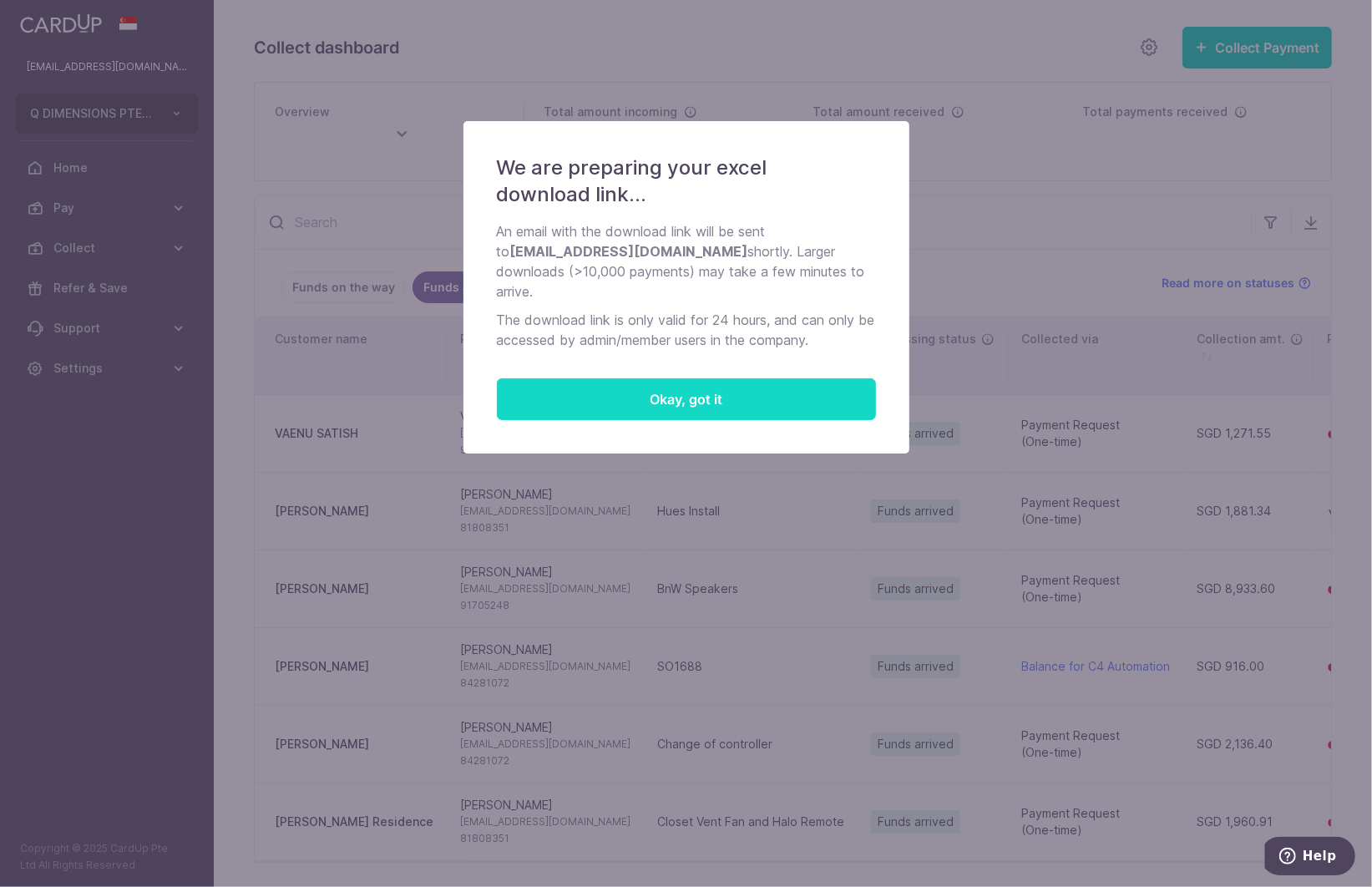
click at [731, 379] on button "Okay, got it" at bounding box center [687, 399] width 380 height 42
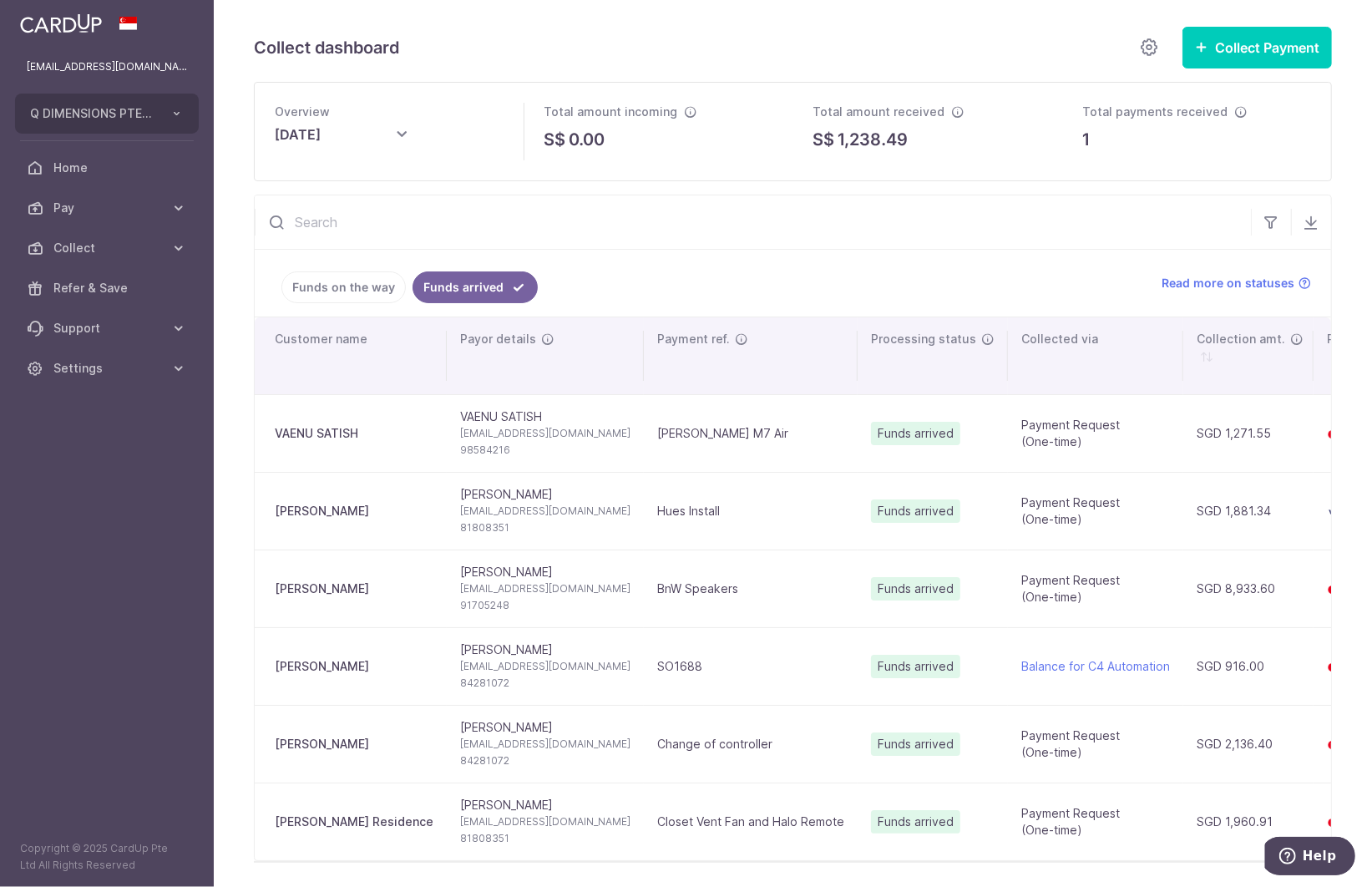
click at [401, 138] on icon at bounding box center [401, 134] width 20 height 20
type input "[DATE]"
click at [401, 138] on icon at bounding box center [401, 134] width 20 height 20
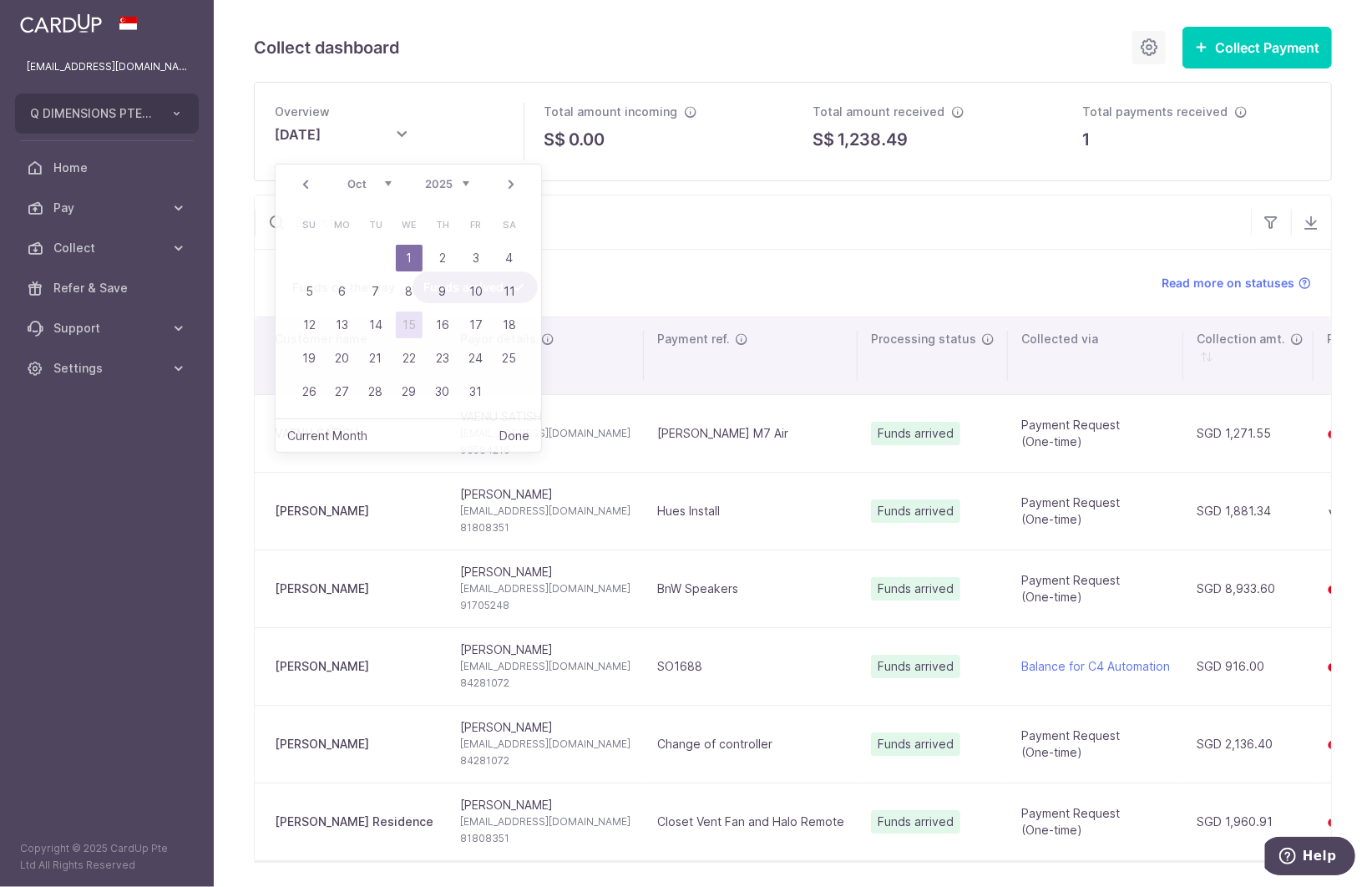
click at [1139, 47] on icon at bounding box center [1149, 46] width 20 height 21
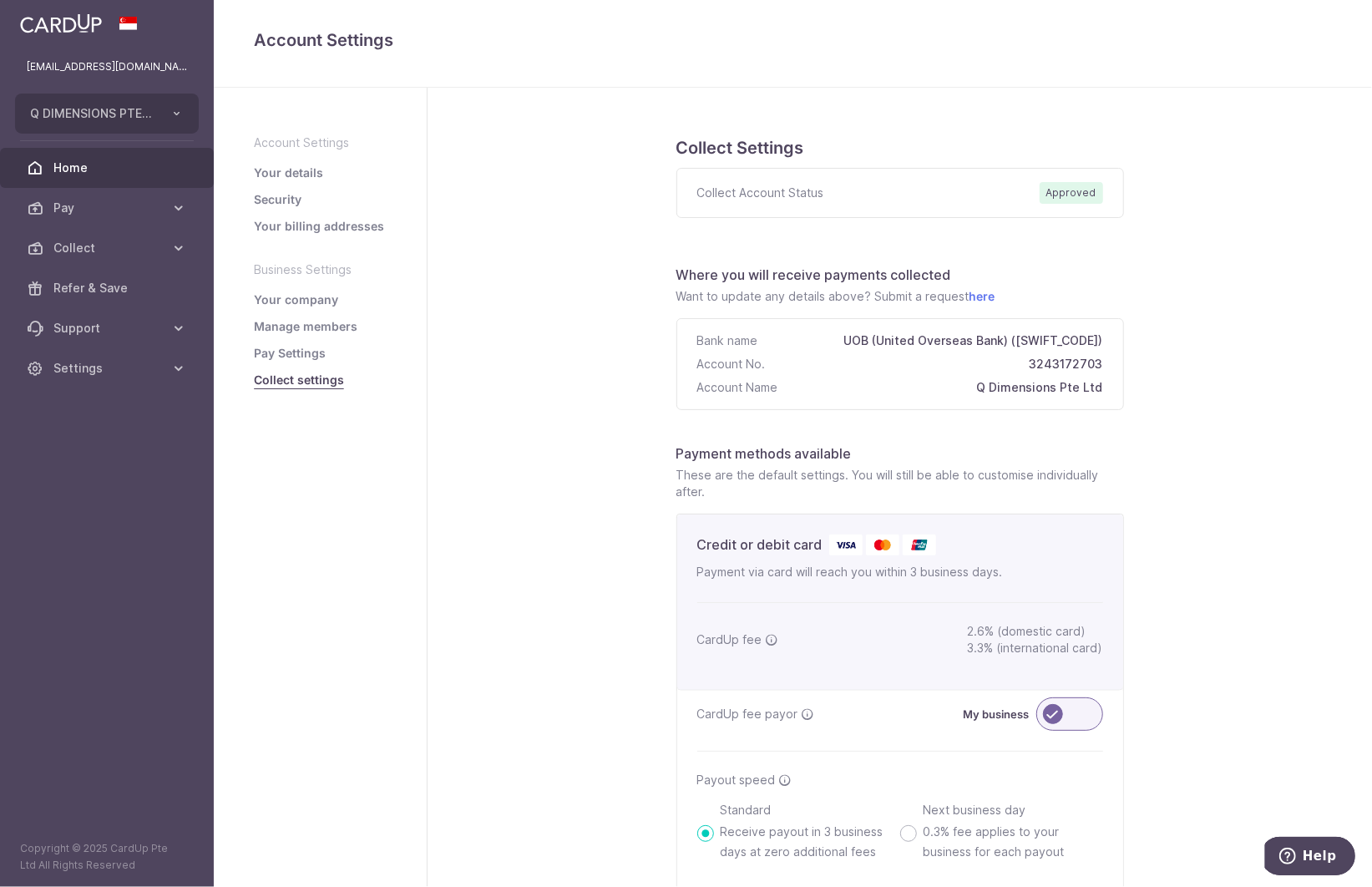
click at [112, 174] on span "Home" at bounding box center [109, 167] width 111 height 17
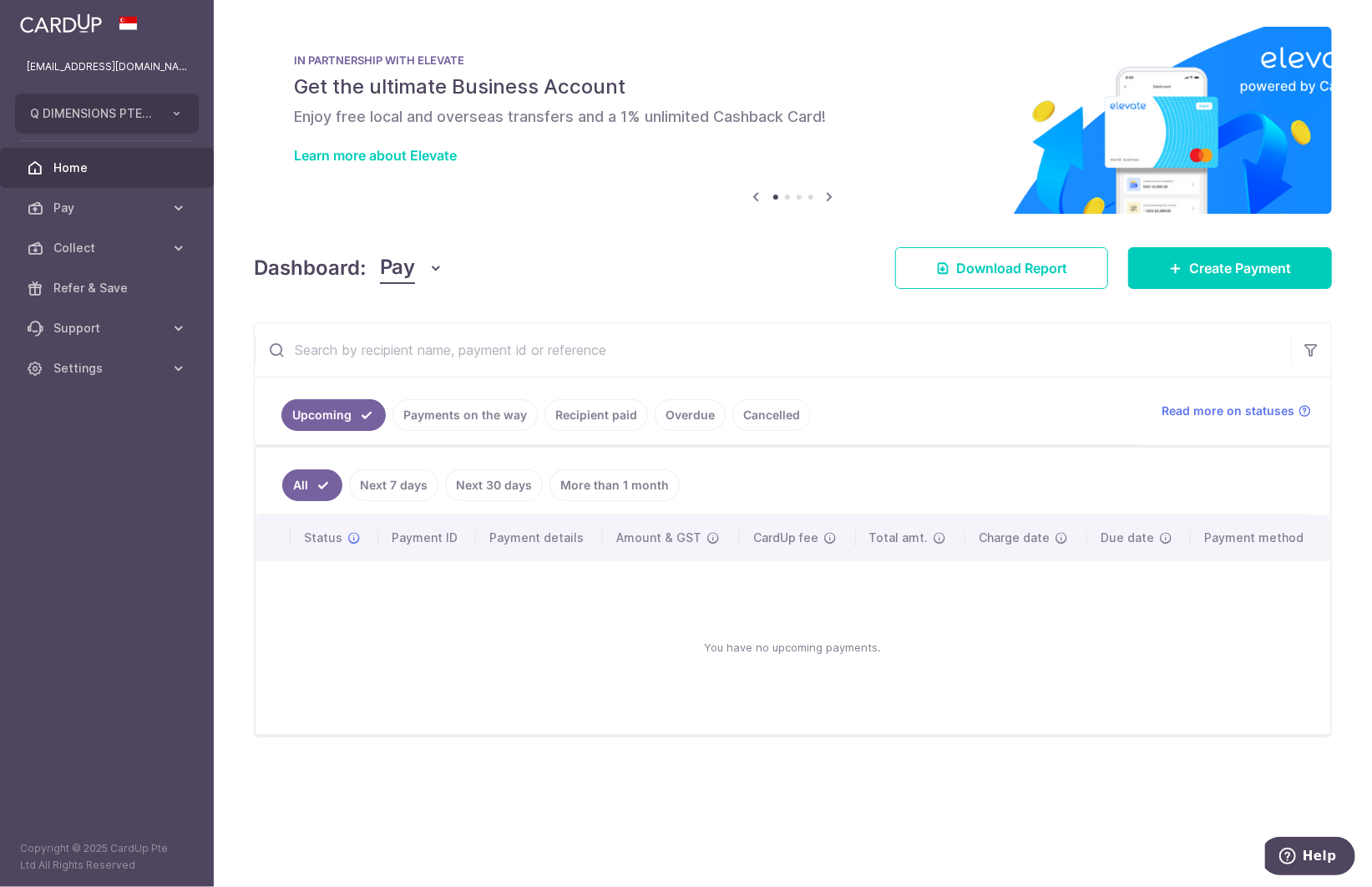
click at [429, 268] on icon "button" at bounding box center [436, 268] width 17 height 17
click at [418, 354] on link "Collect" at bounding box center [468, 355] width 174 height 41
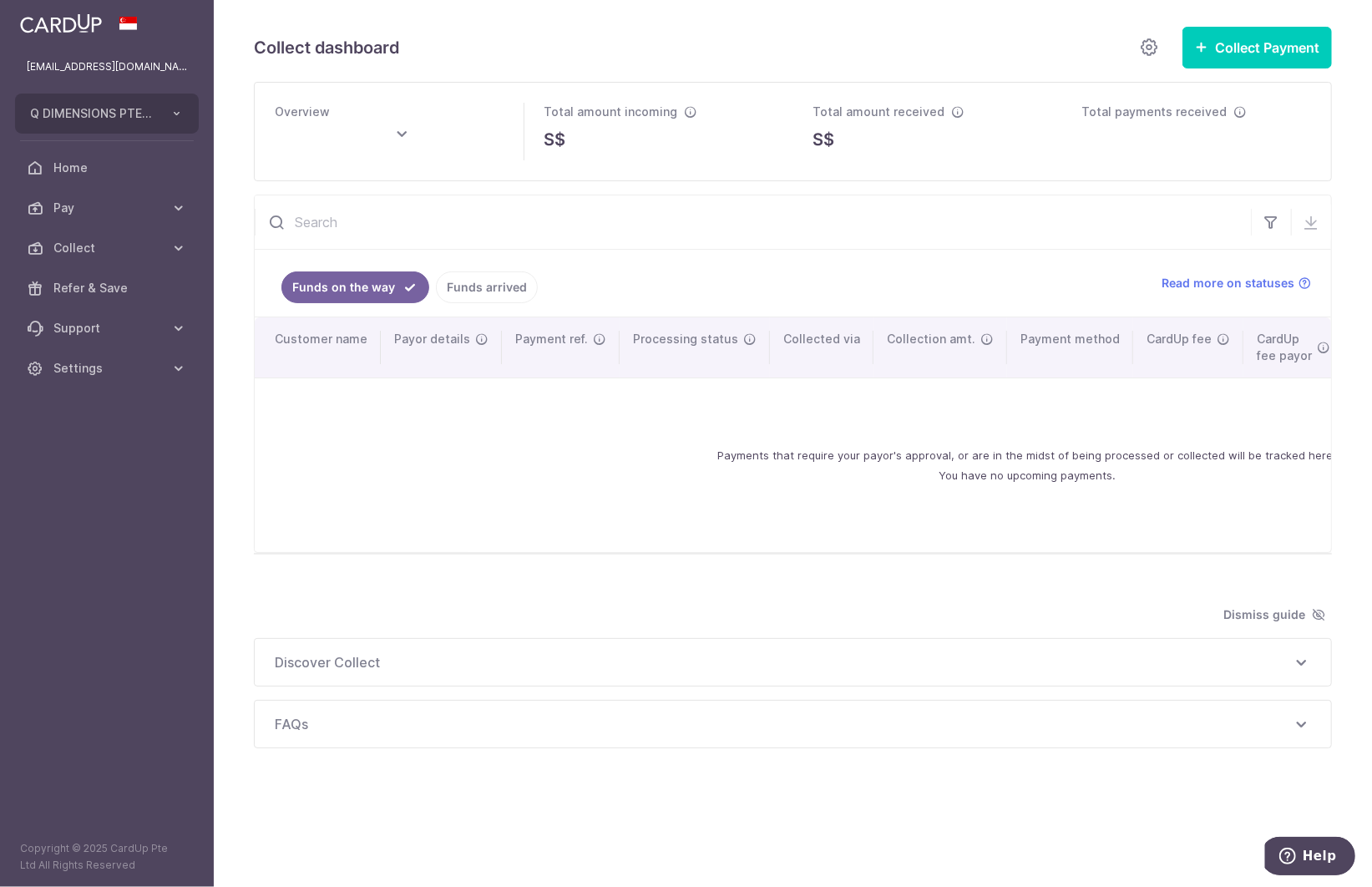
click at [477, 283] on link "Funds arrived" at bounding box center [486, 288] width 102 height 32
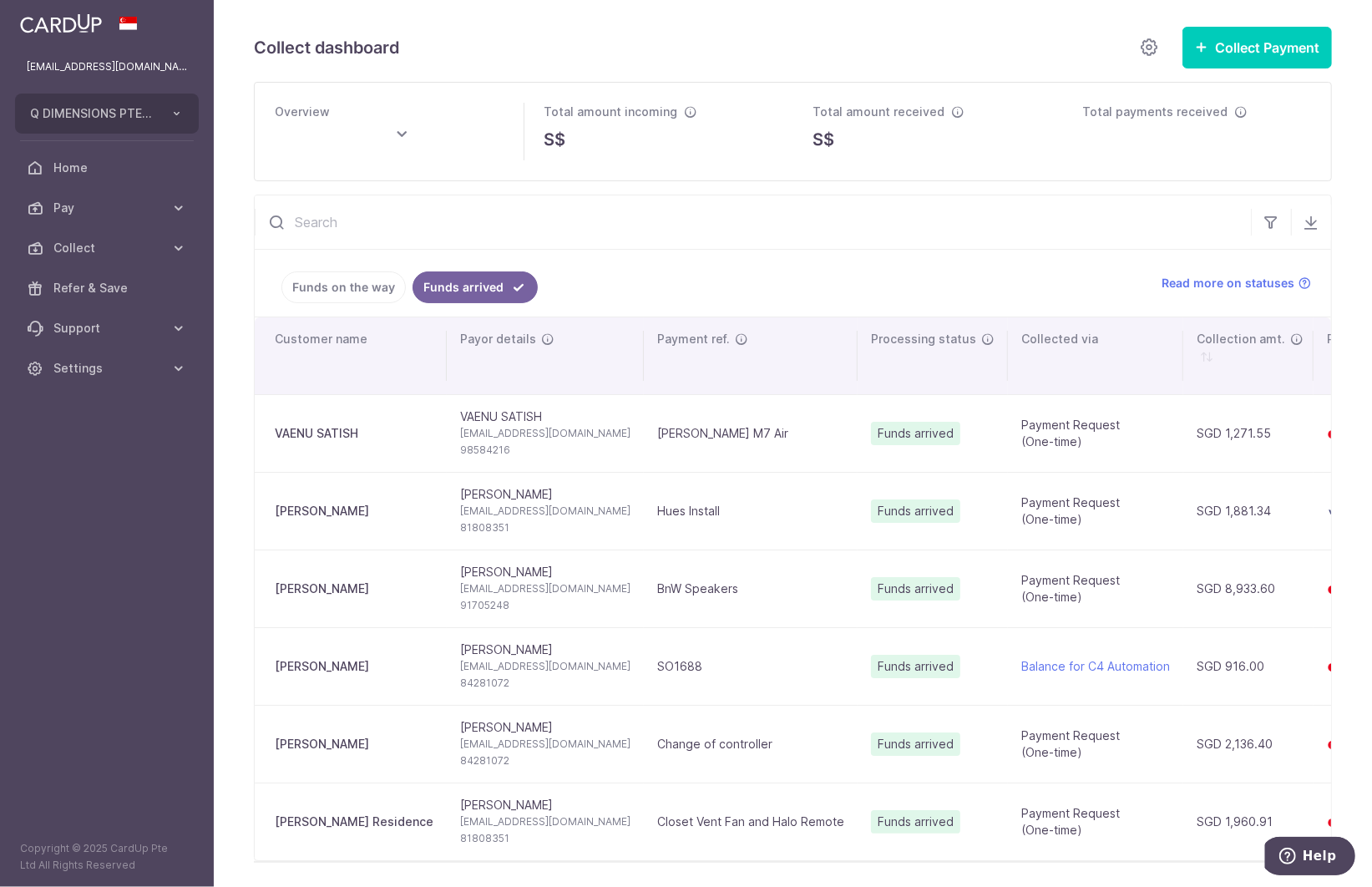
click at [398, 137] on icon at bounding box center [401, 134] width 20 height 20
type input "[DATE]"
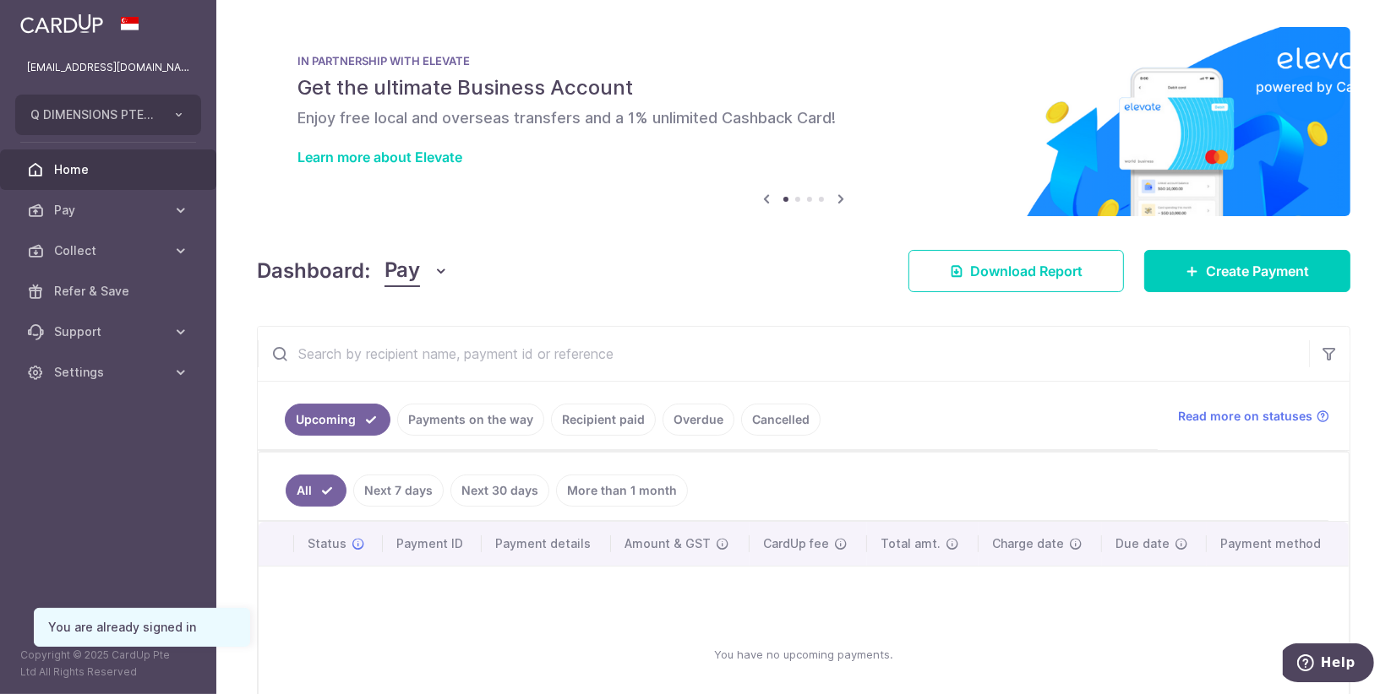
click at [444, 273] on icon "button" at bounding box center [441, 271] width 17 height 17
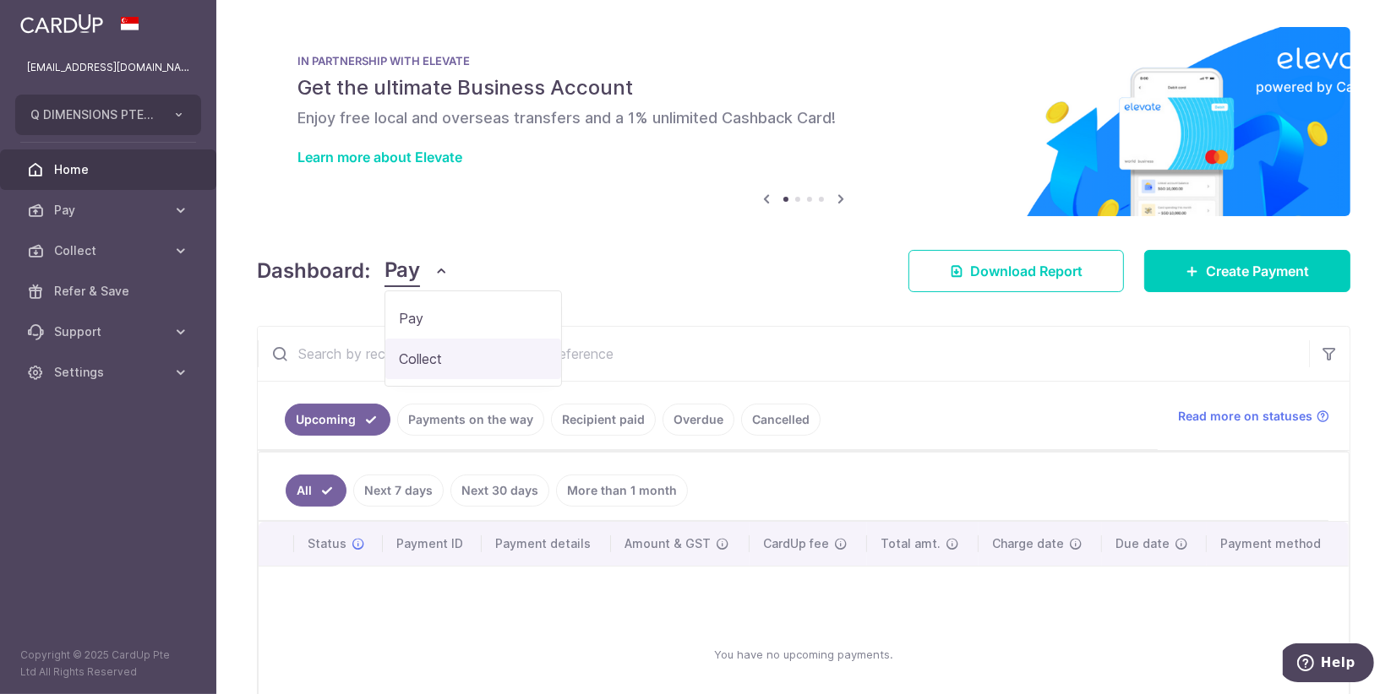
click at [424, 354] on link "Collect" at bounding box center [473, 359] width 176 height 41
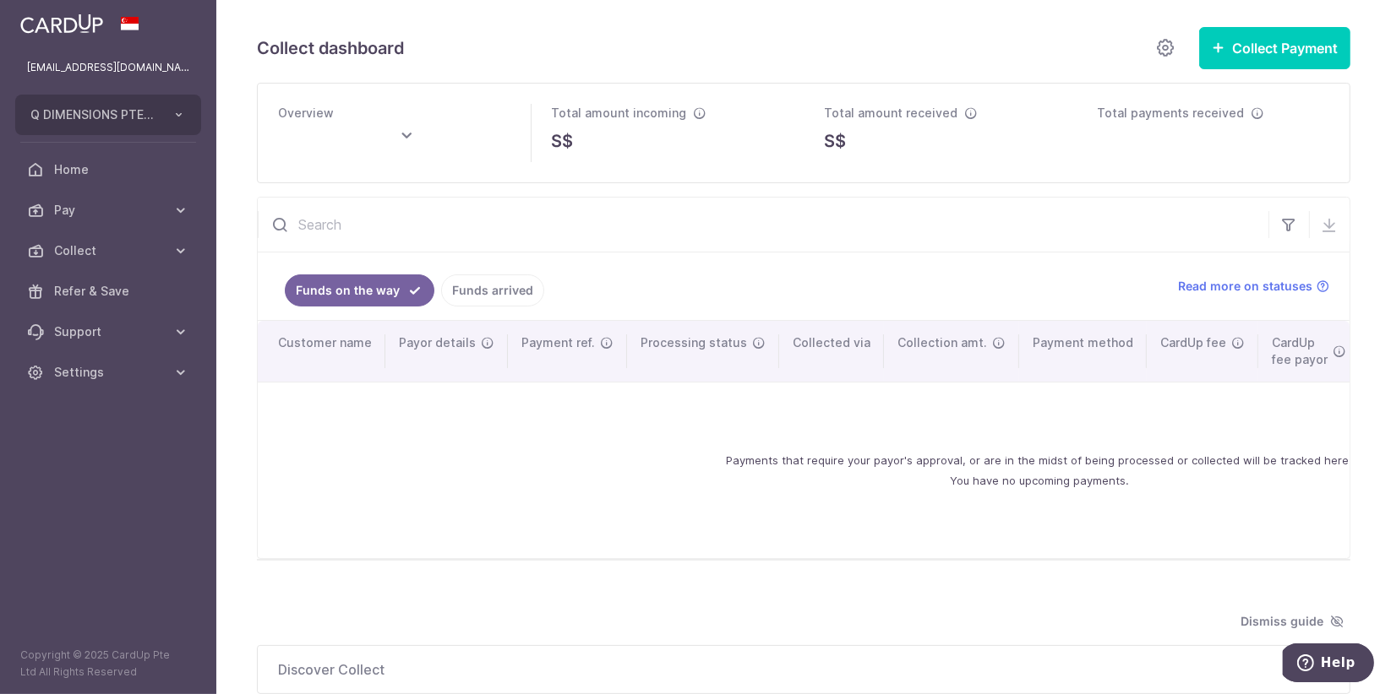
click at [454, 275] on link "Funds arrived" at bounding box center [492, 291] width 103 height 32
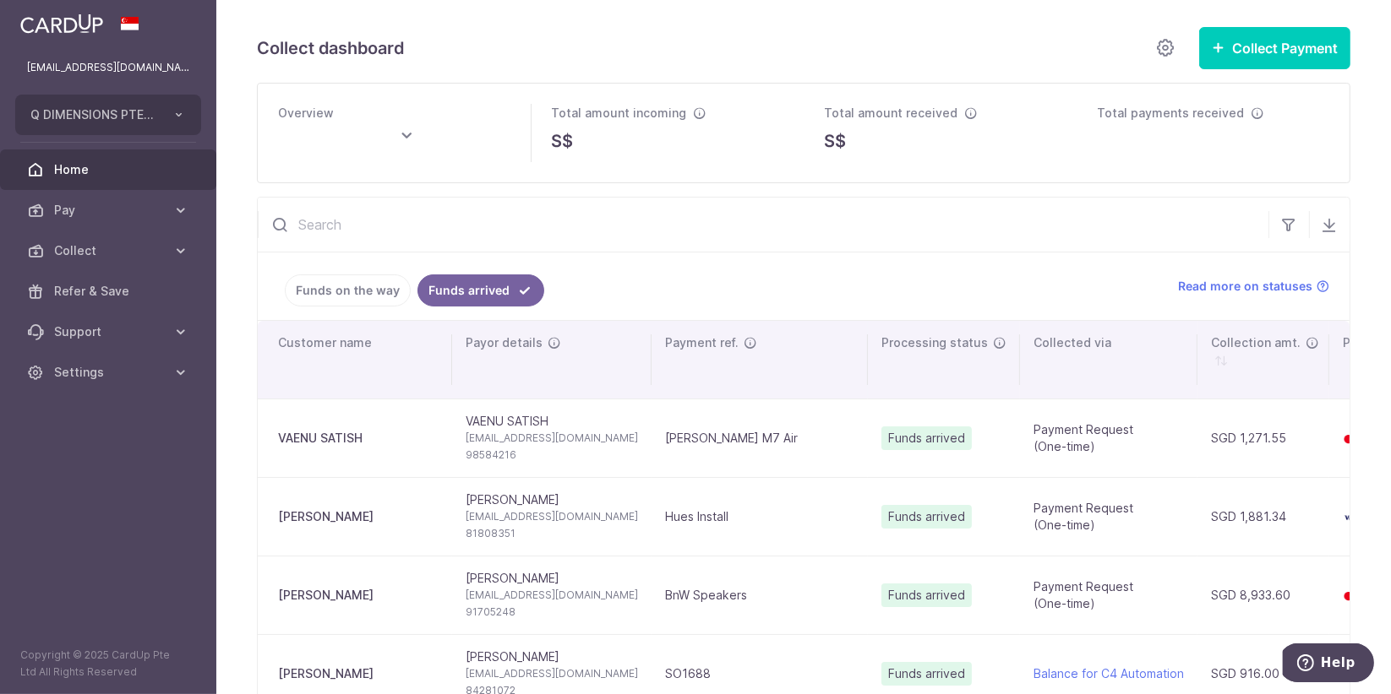
click at [110, 173] on span "Home" at bounding box center [110, 169] width 112 height 17
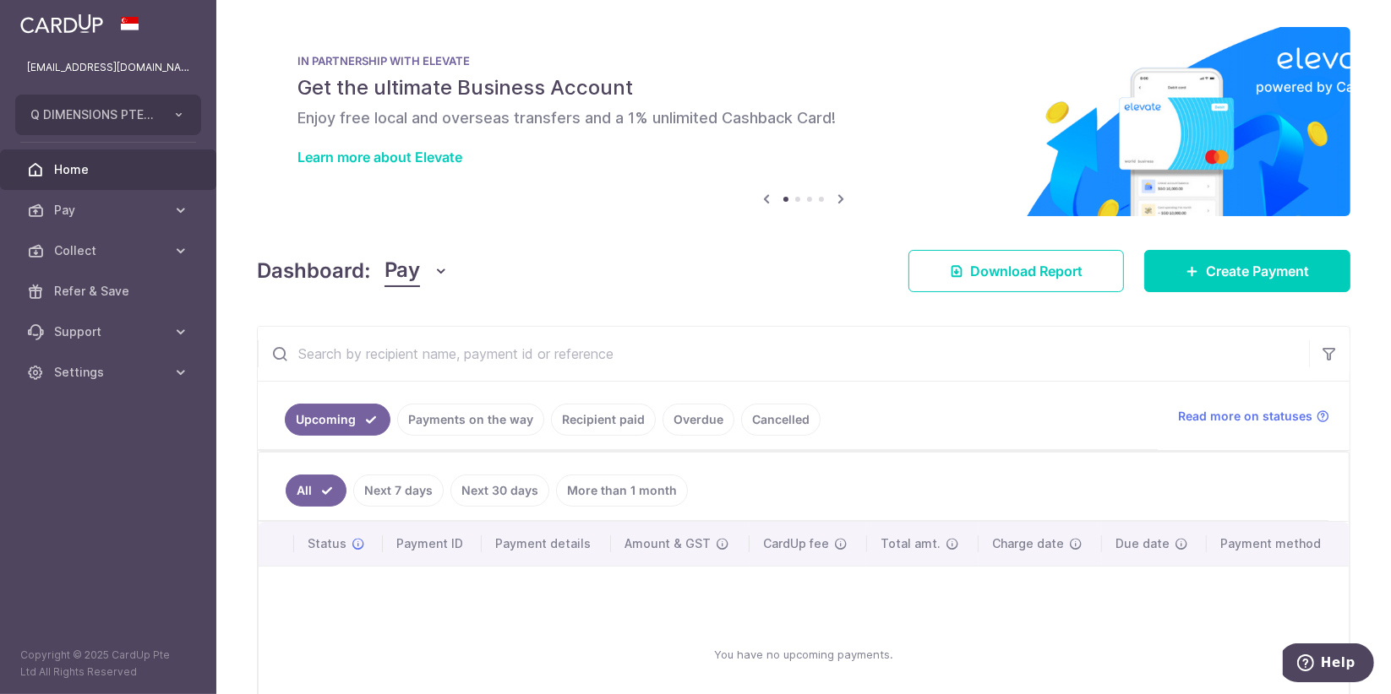
click at [438, 277] on icon "button" at bounding box center [441, 271] width 17 height 17
click at [435, 427] on link "Payments on the way" at bounding box center [470, 420] width 147 height 32
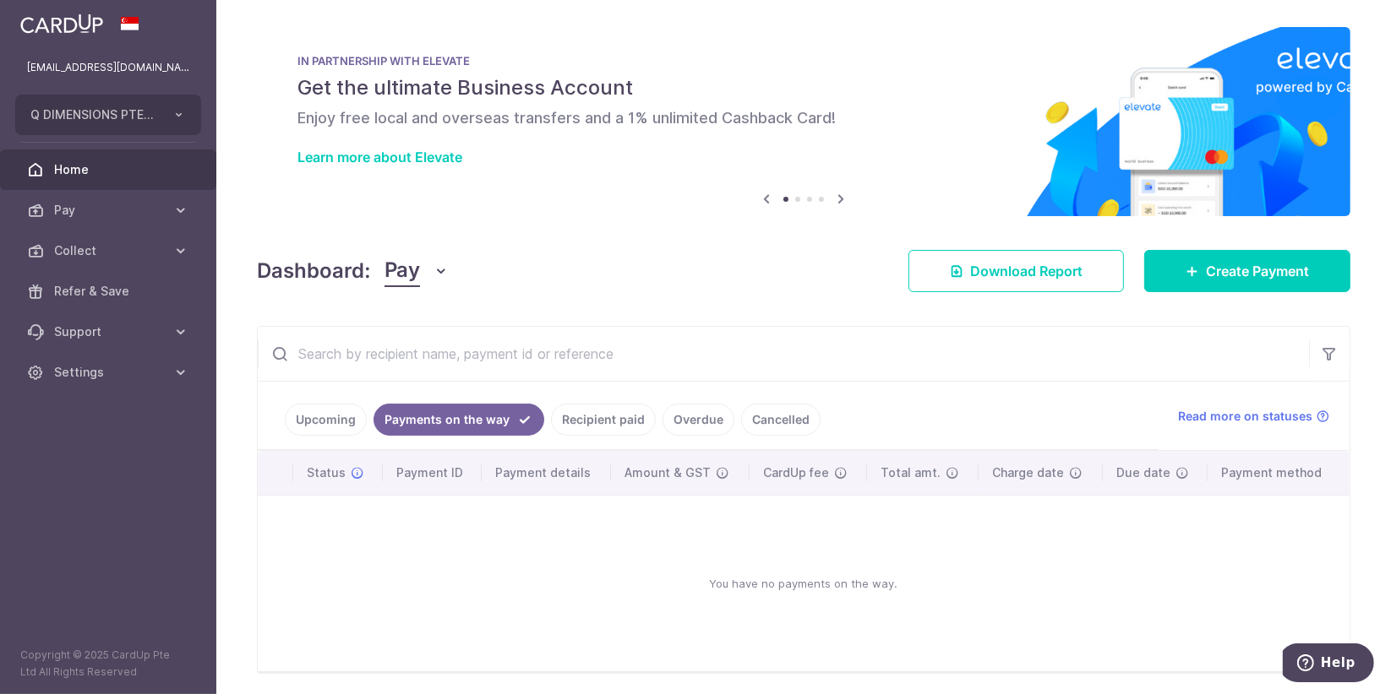
click at [568, 427] on link "Recipient paid" at bounding box center [603, 420] width 105 height 32
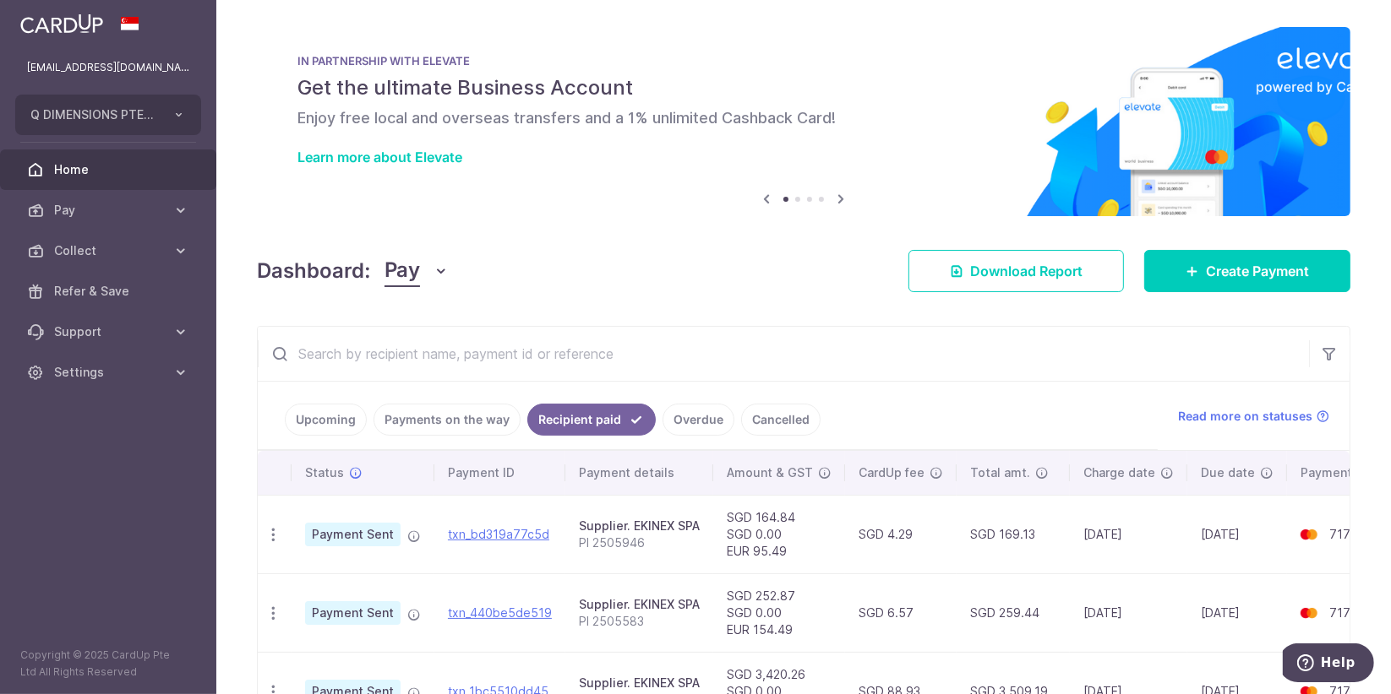
click at [431, 272] on button "Pay" at bounding box center [416, 271] width 65 height 32
click at [430, 356] on link "Collect" at bounding box center [473, 359] width 176 height 41
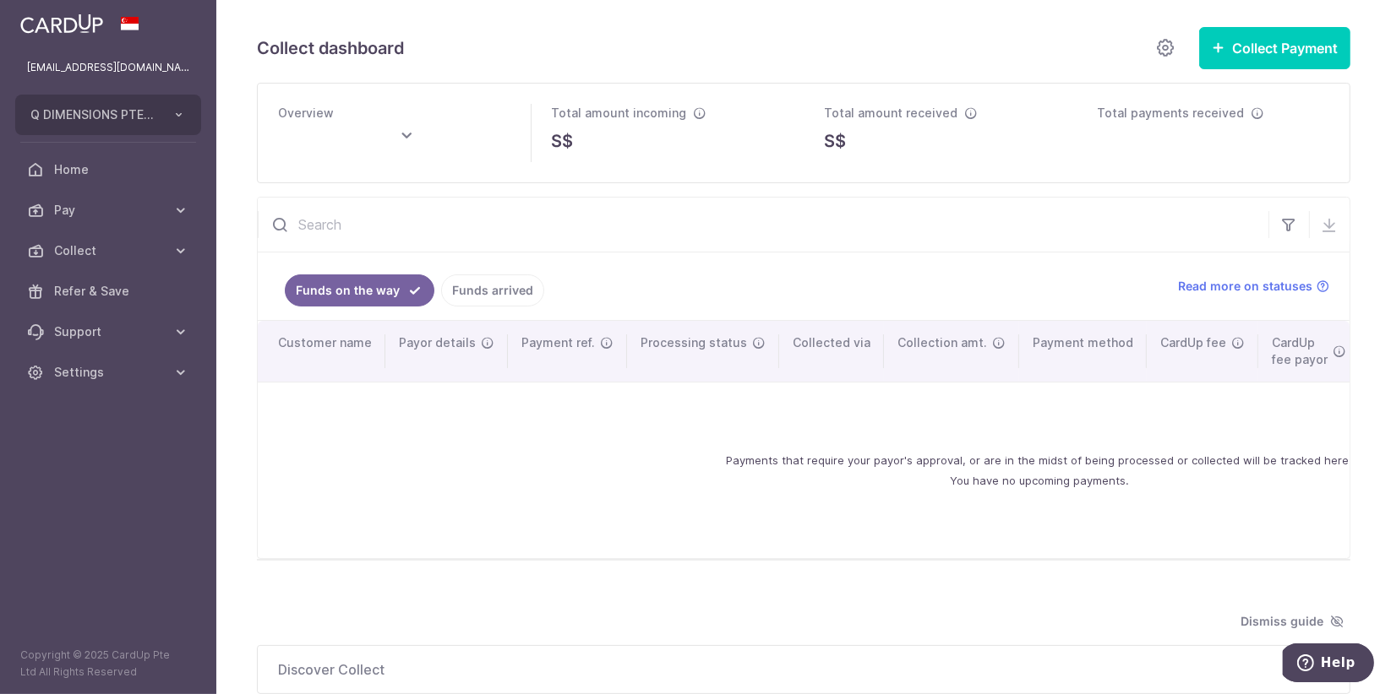
click at [465, 292] on link "Funds arrived" at bounding box center [492, 291] width 103 height 32
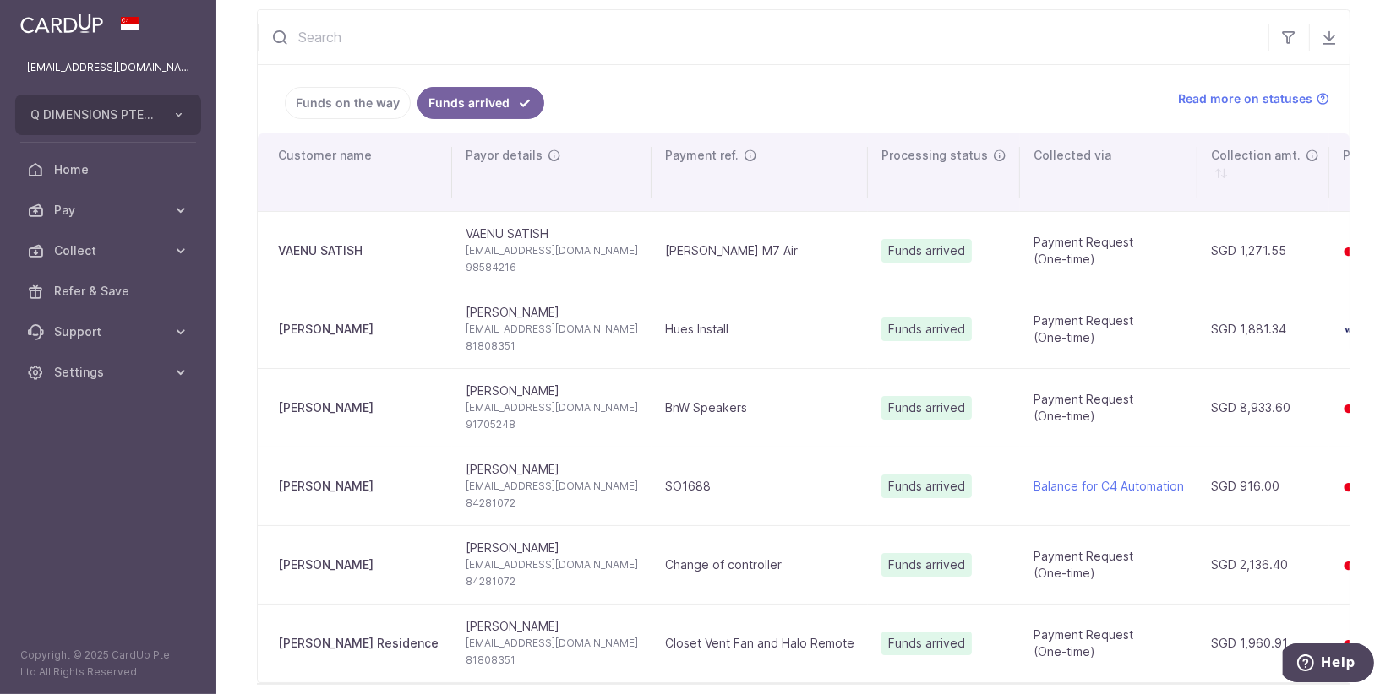
scroll to position [281, 0]
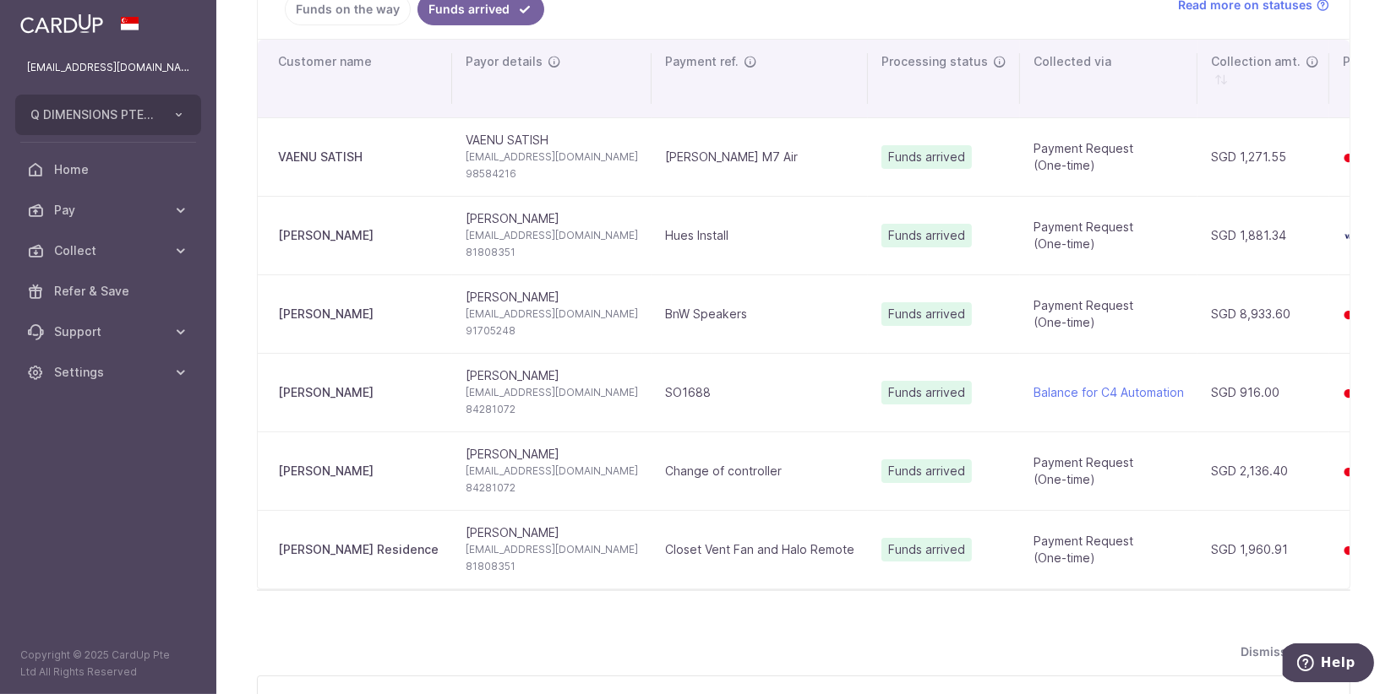
type input "[DATE]"
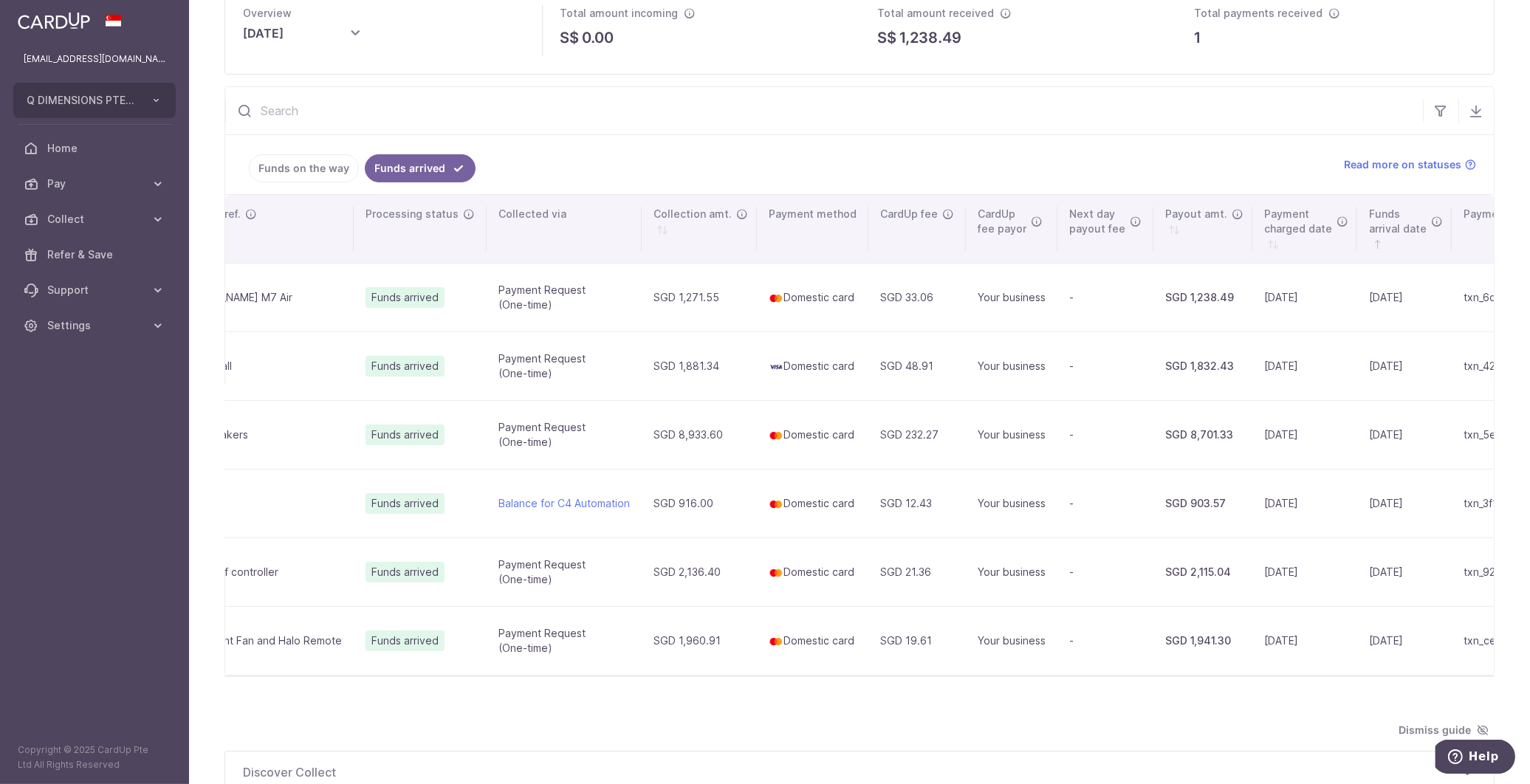
scroll to position [76, 0]
